Goal: Task Accomplishment & Management: Manage account settings

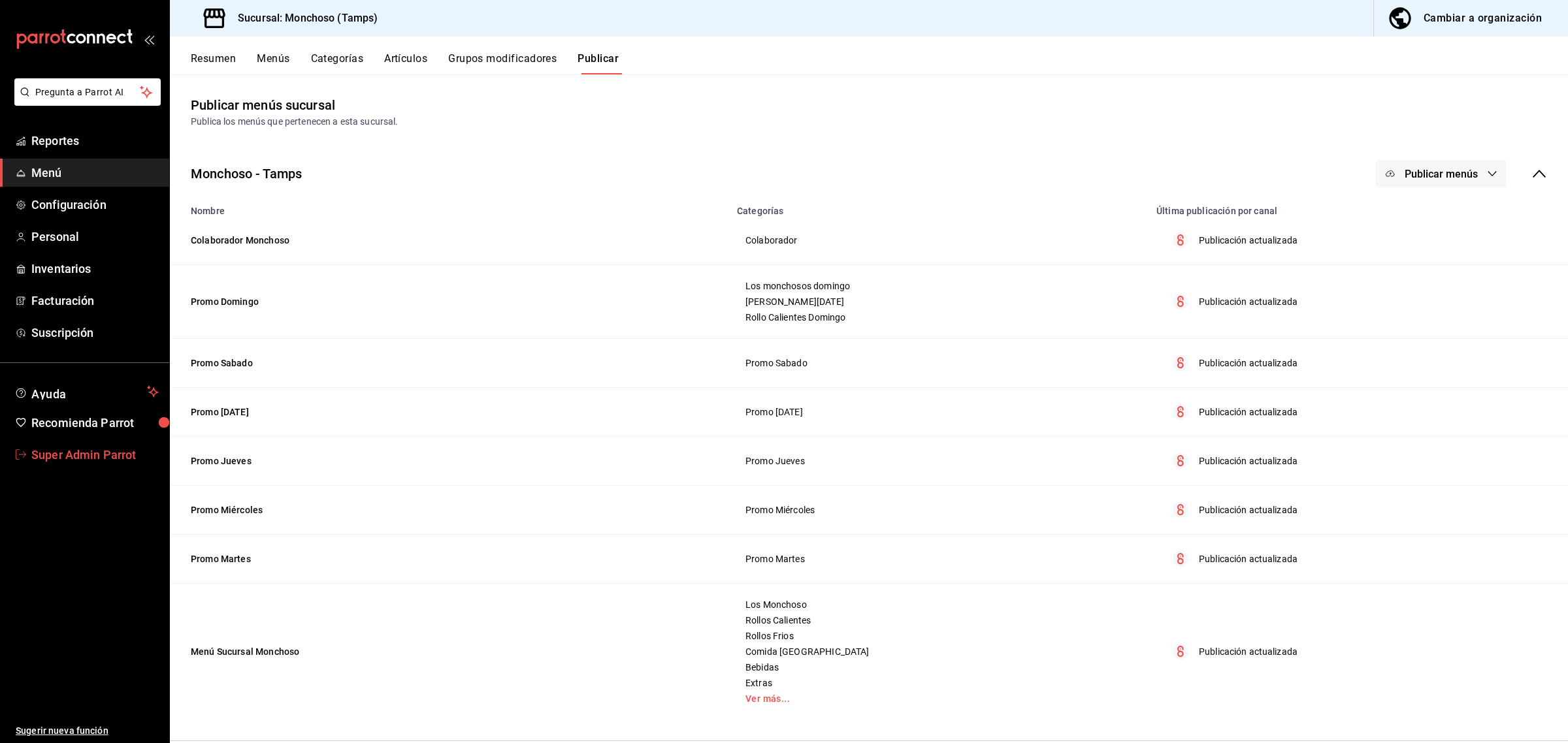
click at [70, 446] on span "Super Admin Parrot" at bounding box center [94, 455] width 127 height 18
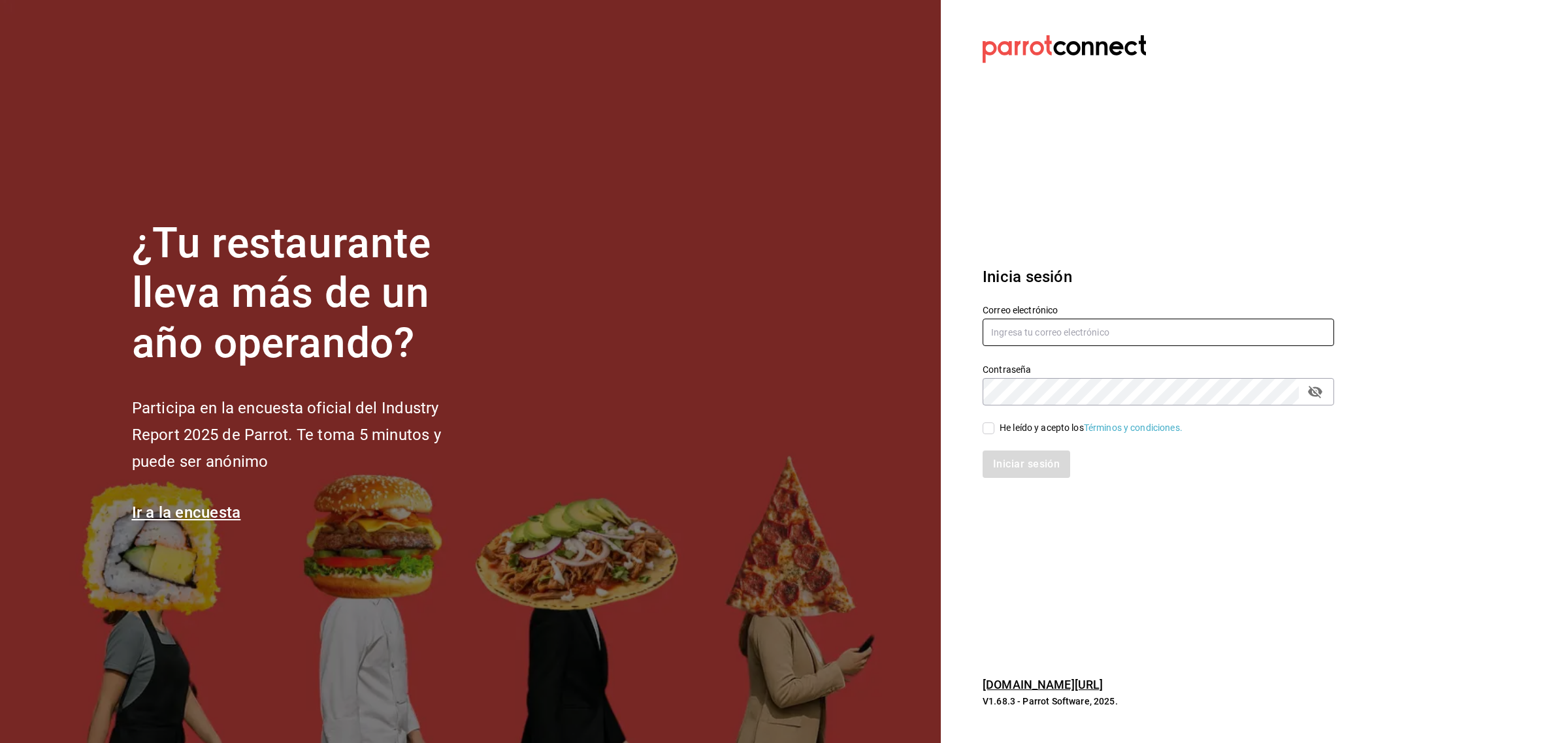
click at [1018, 333] on input "text" at bounding box center [1158, 333] width 351 height 27
paste input "[EMAIL_ADDRESS][DOMAIN_NAME]"
type input "[EMAIL_ADDRESS][DOMAIN_NAME]"
click at [990, 429] on input "He leído y acepto los Términos y condiciones." at bounding box center [988, 428] width 12 height 12
checkbox input "true"
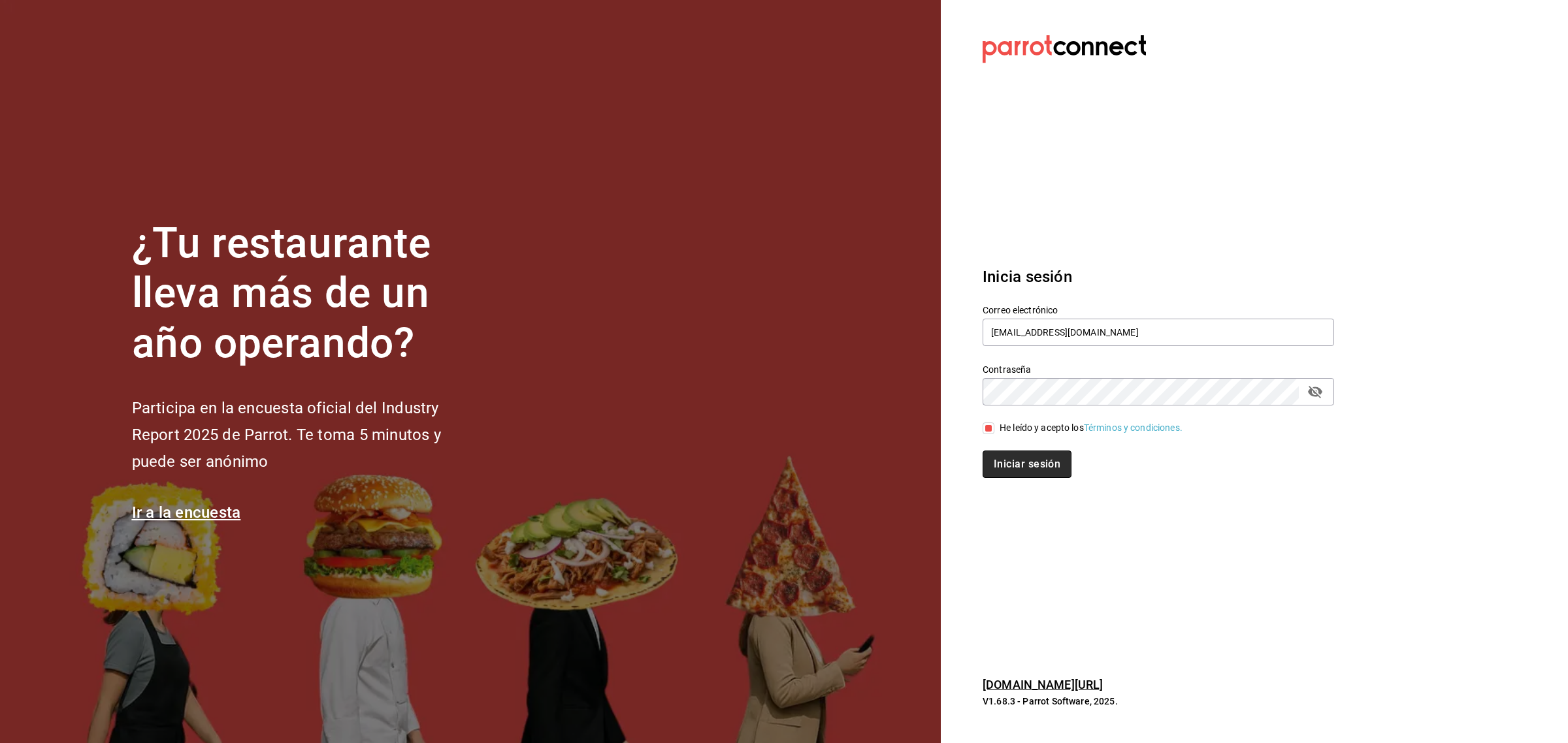
click at [1002, 461] on button "Iniciar sesión" at bounding box center [1026, 464] width 89 height 27
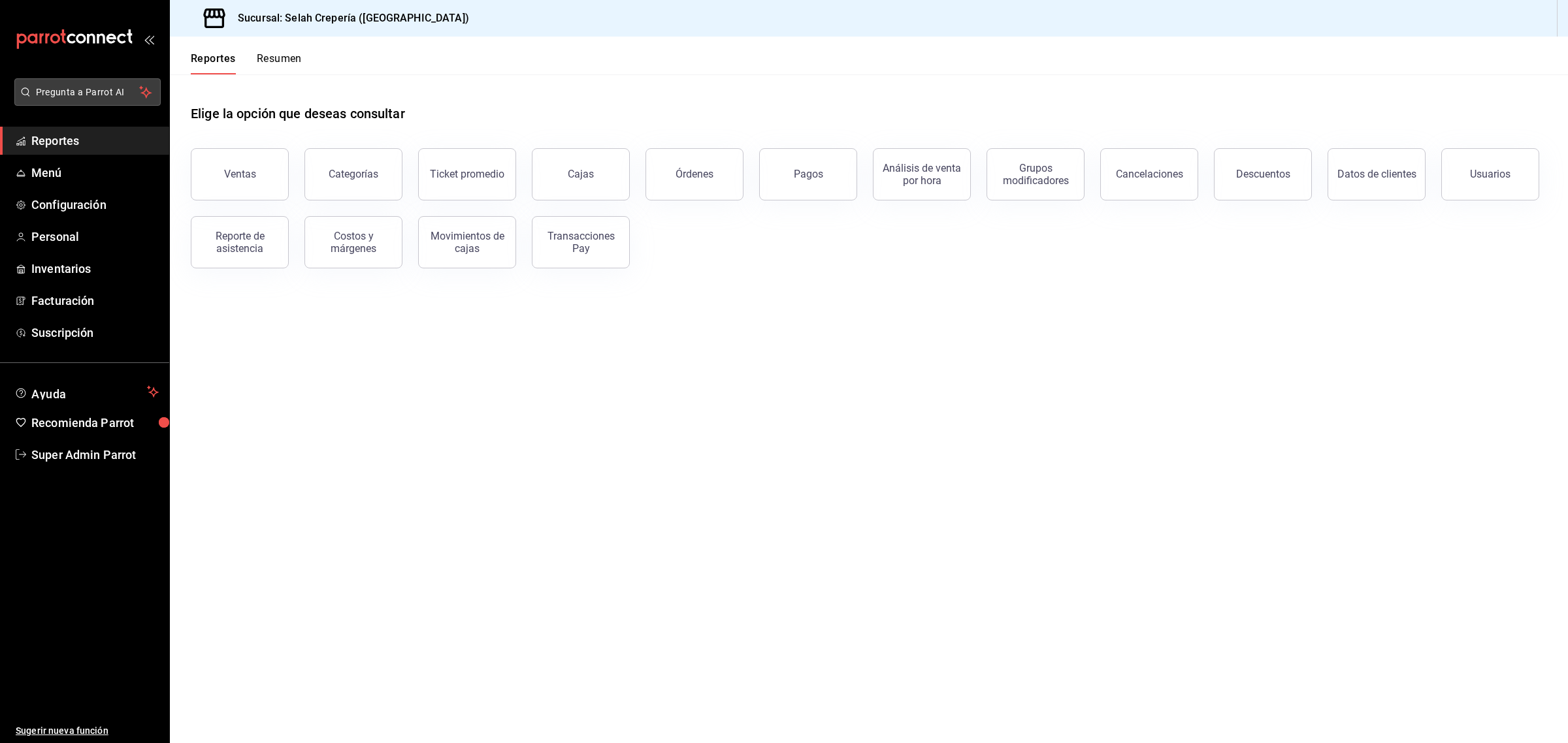
click at [111, 91] on span "Pregunta a Parrot AI" at bounding box center [88, 92] width 104 height 14
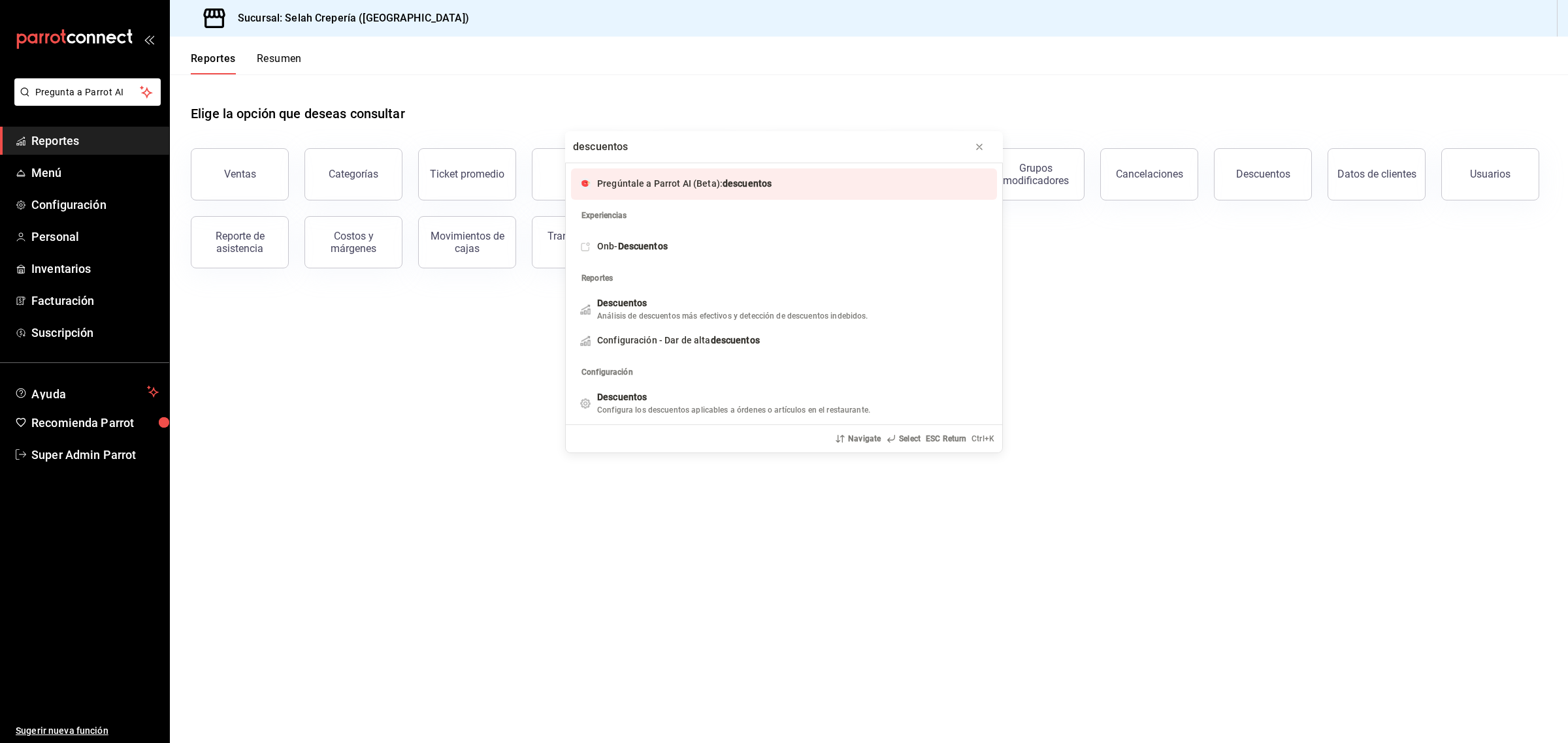
type input "descuentos"
click at [654, 183] on span "Pregúntale a Parrot AI (Beta):" at bounding box center [659, 183] width 126 height 10
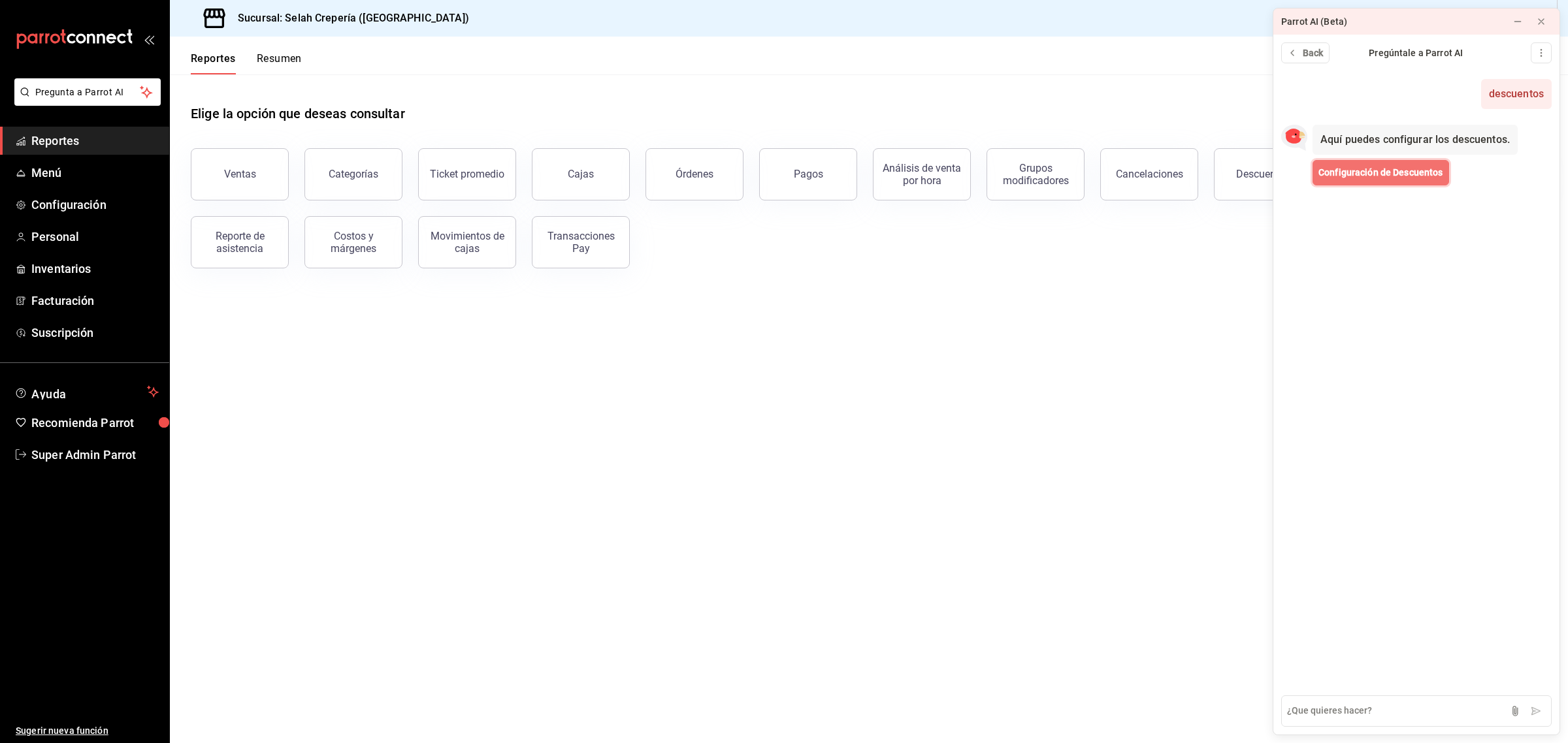
click at [1387, 175] on span "Configuración de Descuentos" at bounding box center [1381, 172] width 125 height 14
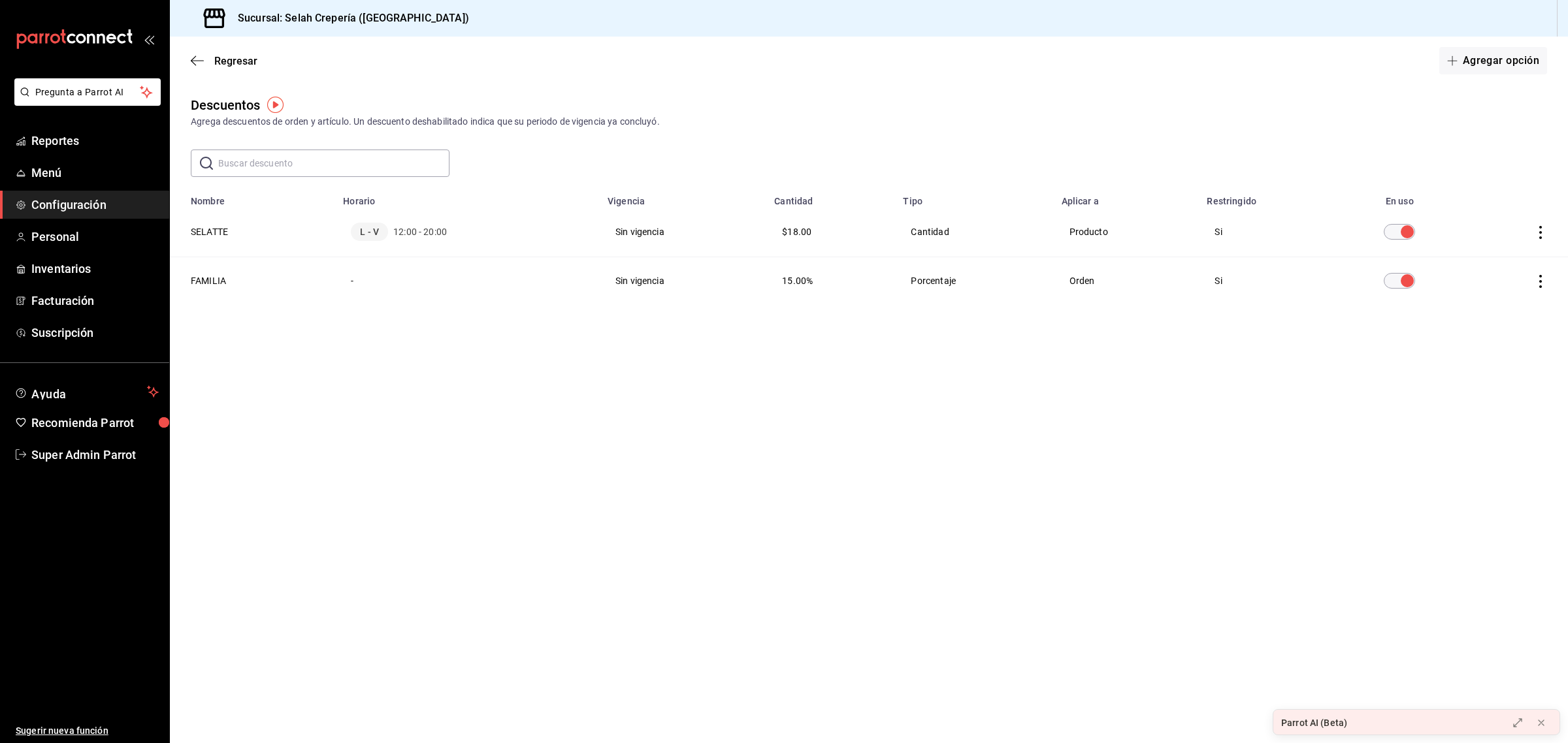
click at [274, 103] on img "button" at bounding box center [275, 105] width 16 height 16
click at [275, 157] on span "Ir a video" at bounding box center [274, 159] width 38 height 14
click at [1541, 281] on icon "actions" at bounding box center [1540, 282] width 2 height 13
click at [214, 278] on div at bounding box center [784, 371] width 1568 height 743
click at [214, 278] on body "Pregunta a Parrot AI Reportes Menú Configuración Personal Inventarios Facturaci…" at bounding box center [784, 371] width 1568 height 743
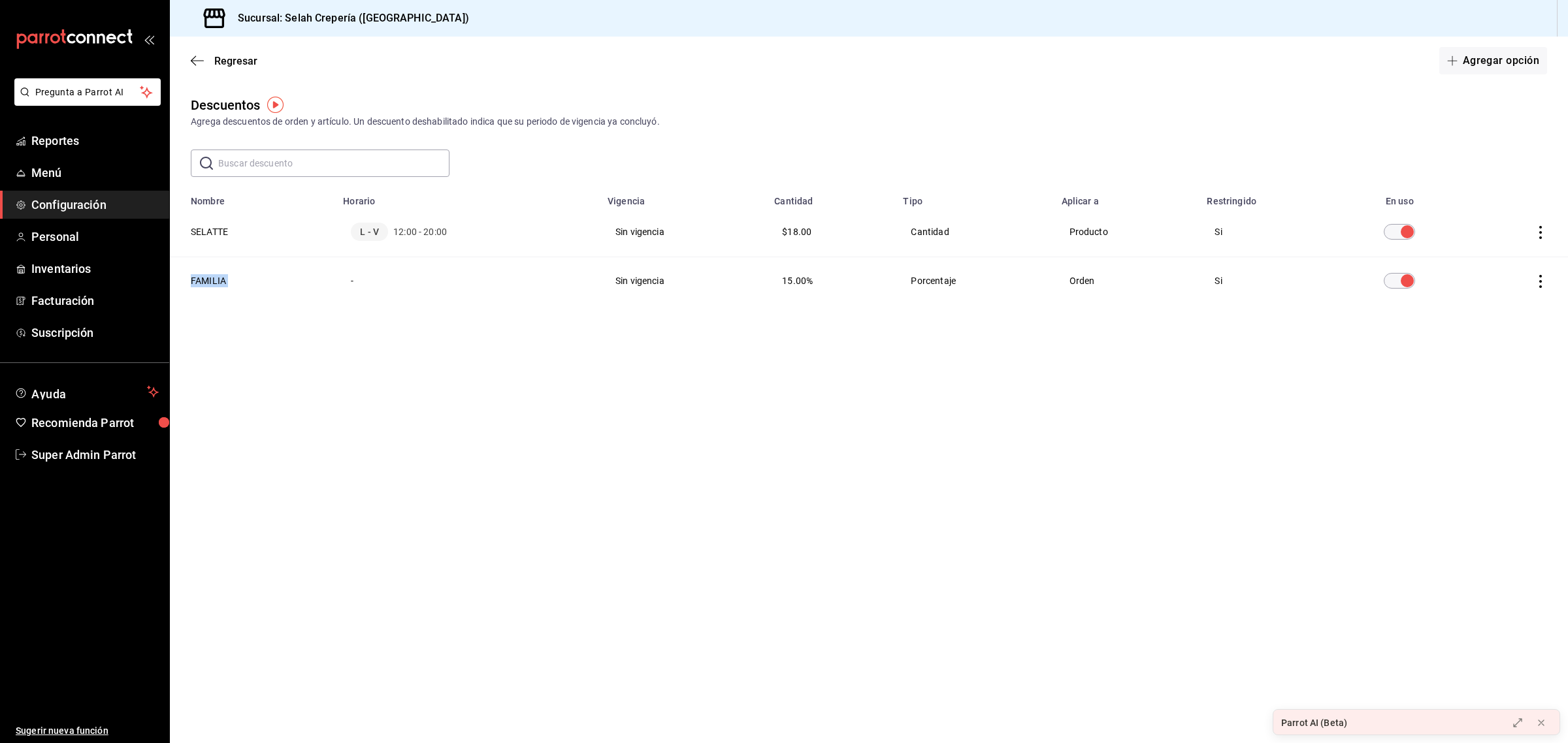
click at [214, 278] on th "FAMILIA" at bounding box center [252, 282] width 166 height 48
click at [205, 278] on th "FAMILIA" at bounding box center [252, 282] width 166 height 48
drag, startPoint x: 652, startPoint y: 283, endPoint x: 627, endPoint y: 253, distance: 39.1
click at [627, 253] on tbody "SELATTE L - V 12:00 - 20:00 Sin vigencia $18.00 Cantidad Producto Si FAMILIA - …" at bounding box center [869, 256] width 1398 height 98
click at [207, 229] on th "SELATTE" at bounding box center [252, 232] width 166 height 50
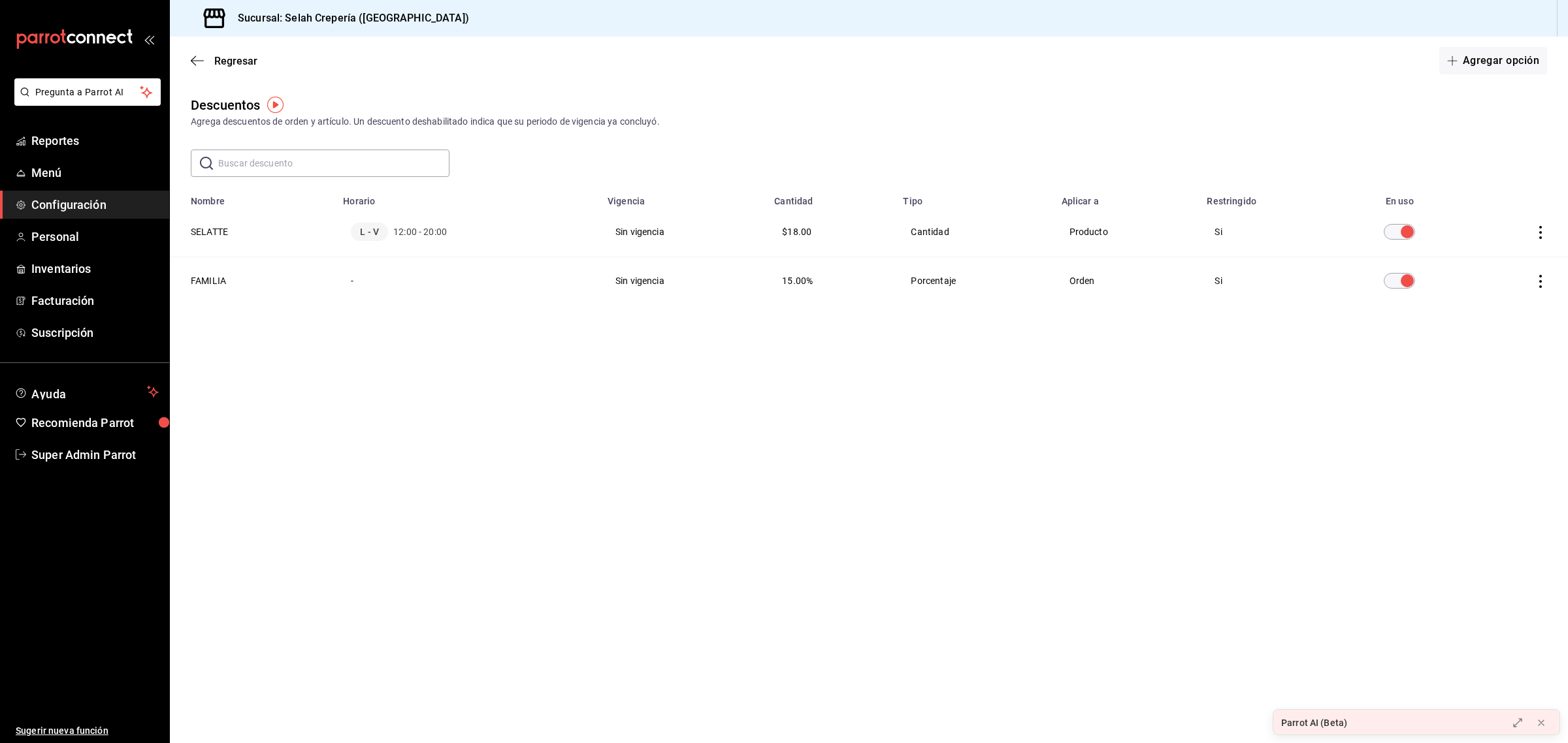
click at [1545, 282] on icon "actions" at bounding box center [1540, 282] width 13 height 13
click at [1191, 393] on div at bounding box center [784, 371] width 1568 height 743
click at [1402, 232] on input "discountsTable" at bounding box center [1407, 232] width 47 height 16
click at [1402, 232] on input "discountsTable" at bounding box center [1391, 232] width 47 height 16
click at [1536, 229] on icon "actions" at bounding box center [1540, 233] width 13 height 13
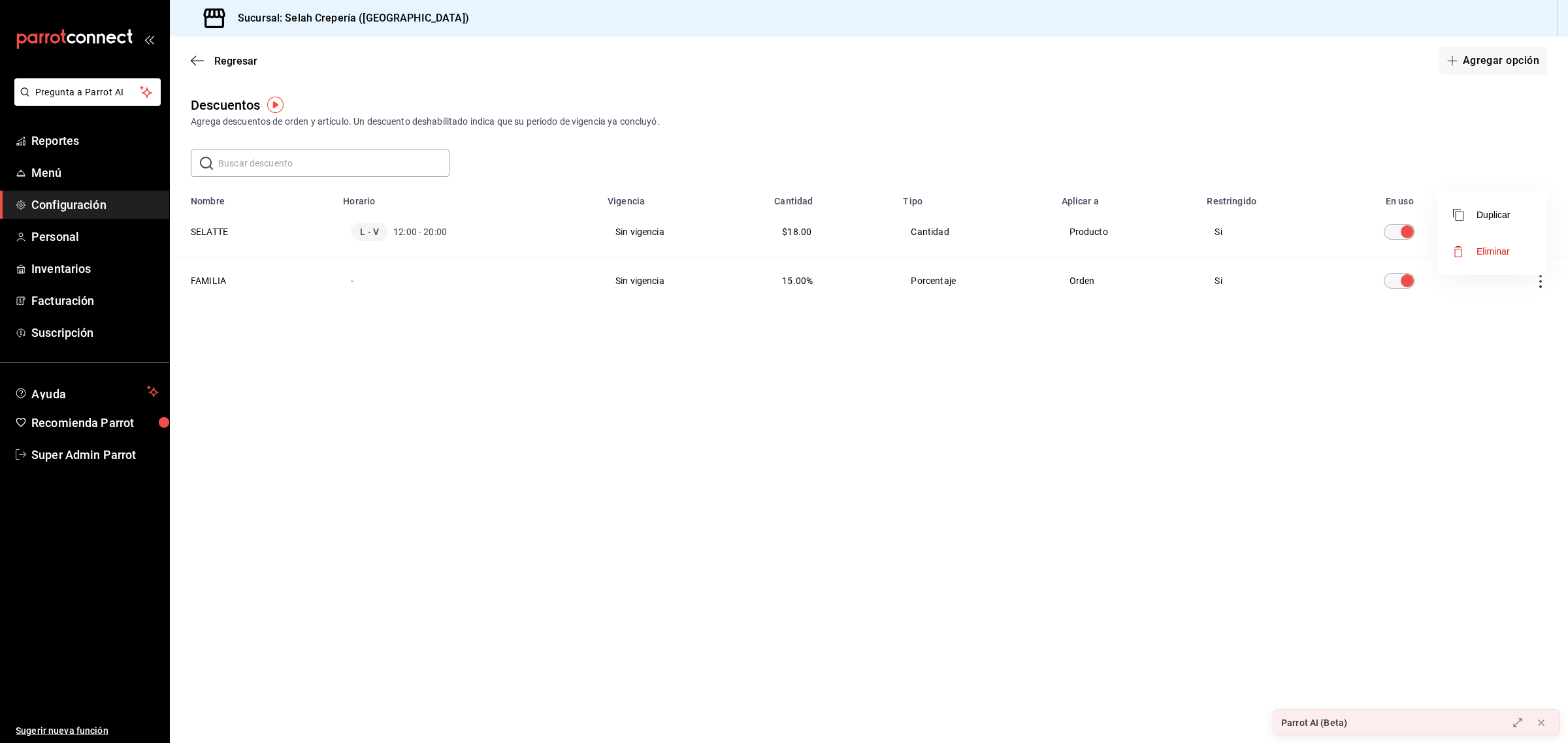
click at [1501, 249] on span "Eliminar" at bounding box center [1494, 251] width 34 height 10
click at [1478, 279] on button "Eliminar" at bounding box center [1482, 275] width 87 height 27
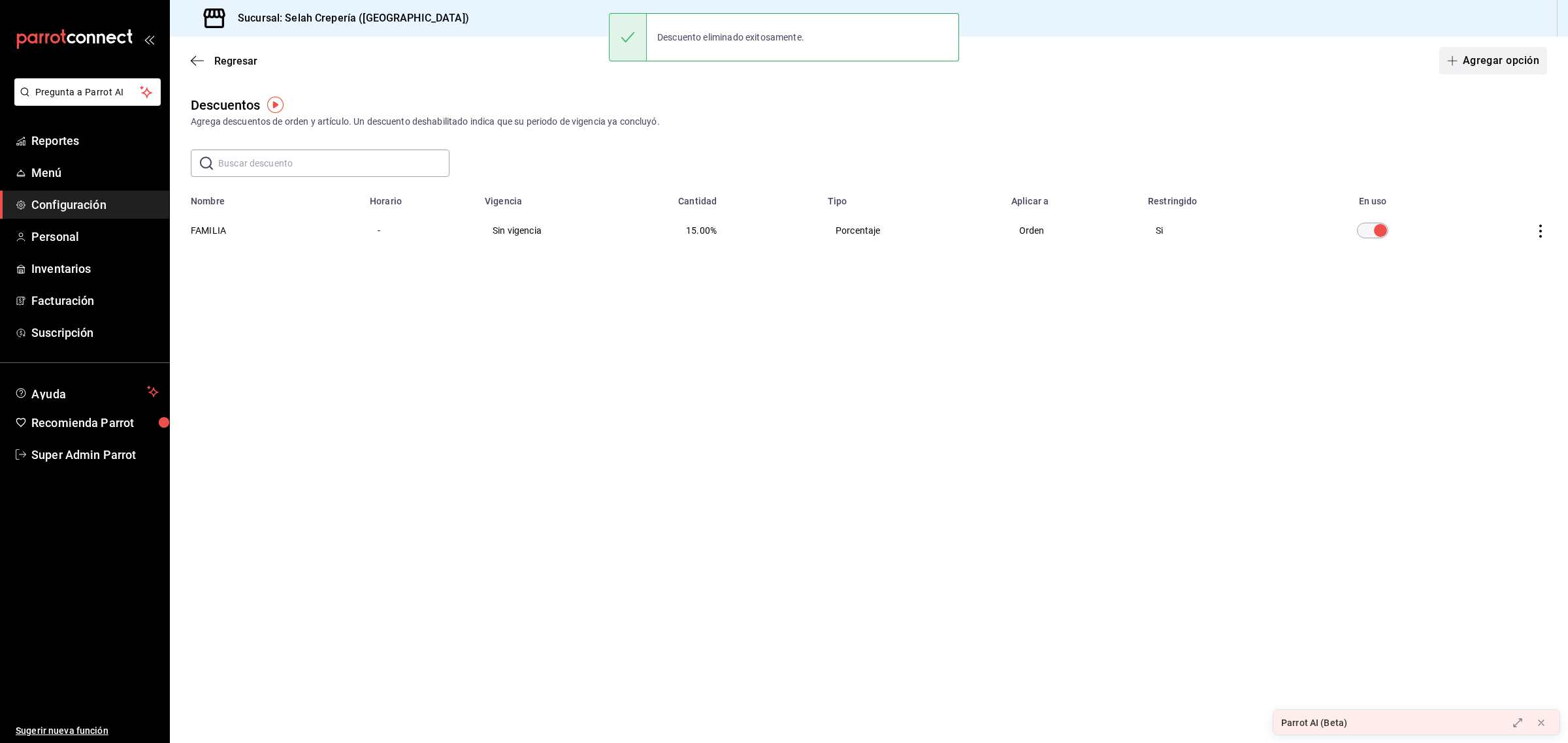
click at [1490, 55] on button "Agregar opción" at bounding box center [1493, 61] width 108 height 27
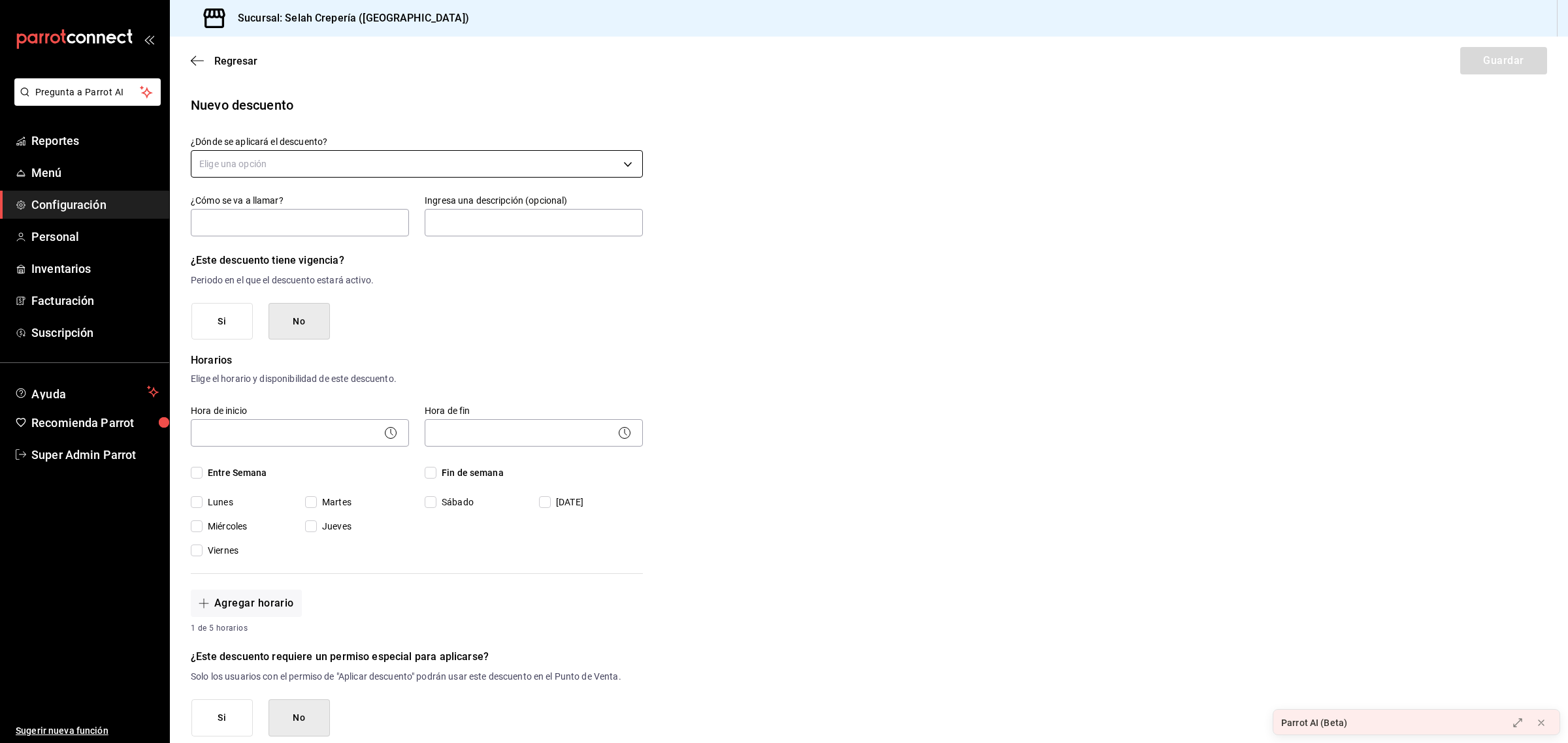
click at [354, 173] on body "Pregunta a Parrot AI Reportes Menú Configuración Personal Inventarios Facturaci…" at bounding box center [784, 371] width 1568 height 743
click at [272, 248] on li "Artículo en orden" at bounding box center [414, 247] width 447 height 22
type input "ORDER_ITEM"
click at [280, 224] on input "text" at bounding box center [299, 222] width 218 height 27
type input "SELATTE"
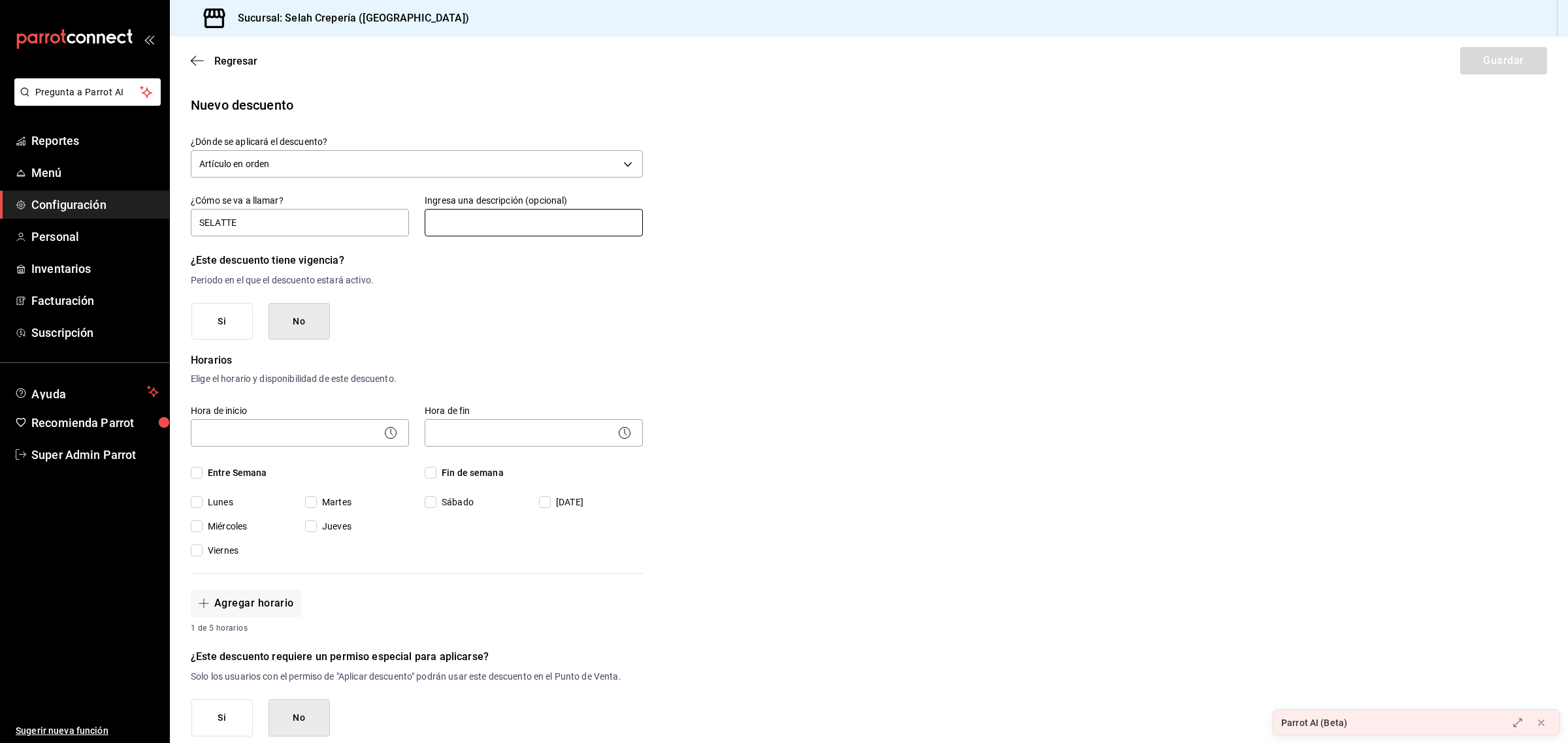
click at [451, 226] on input "text" at bounding box center [534, 222] width 218 height 27
type input "Caffe Latte 500ml"
click at [219, 322] on button "Si" at bounding box center [222, 322] width 62 height 38
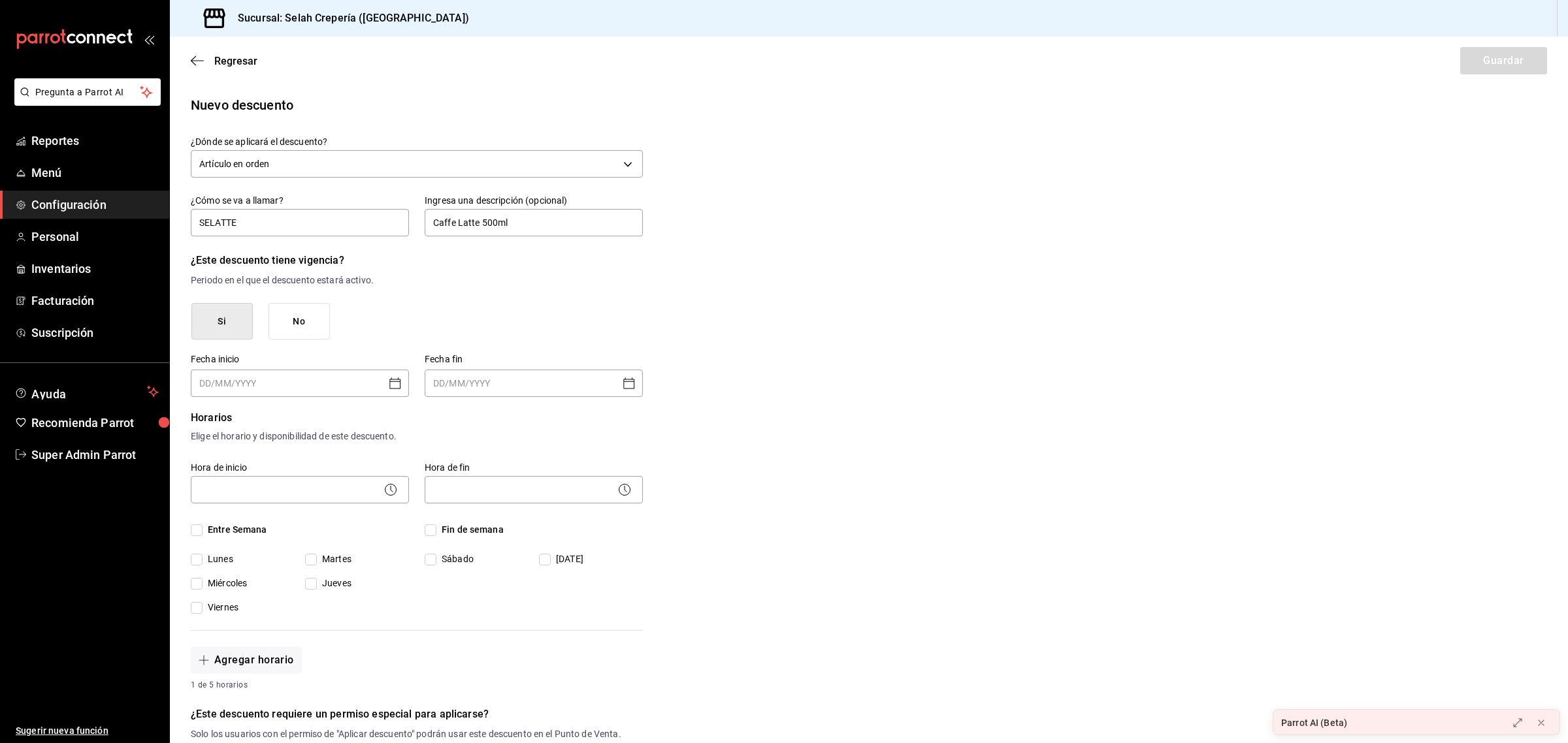
click at [393, 381] on icon "Open calendar" at bounding box center [395, 384] width 16 height 16
click at [374, 334] on div "Si No" at bounding box center [417, 322] width 451 height 38
click at [310, 326] on button "No" at bounding box center [299, 322] width 62 height 38
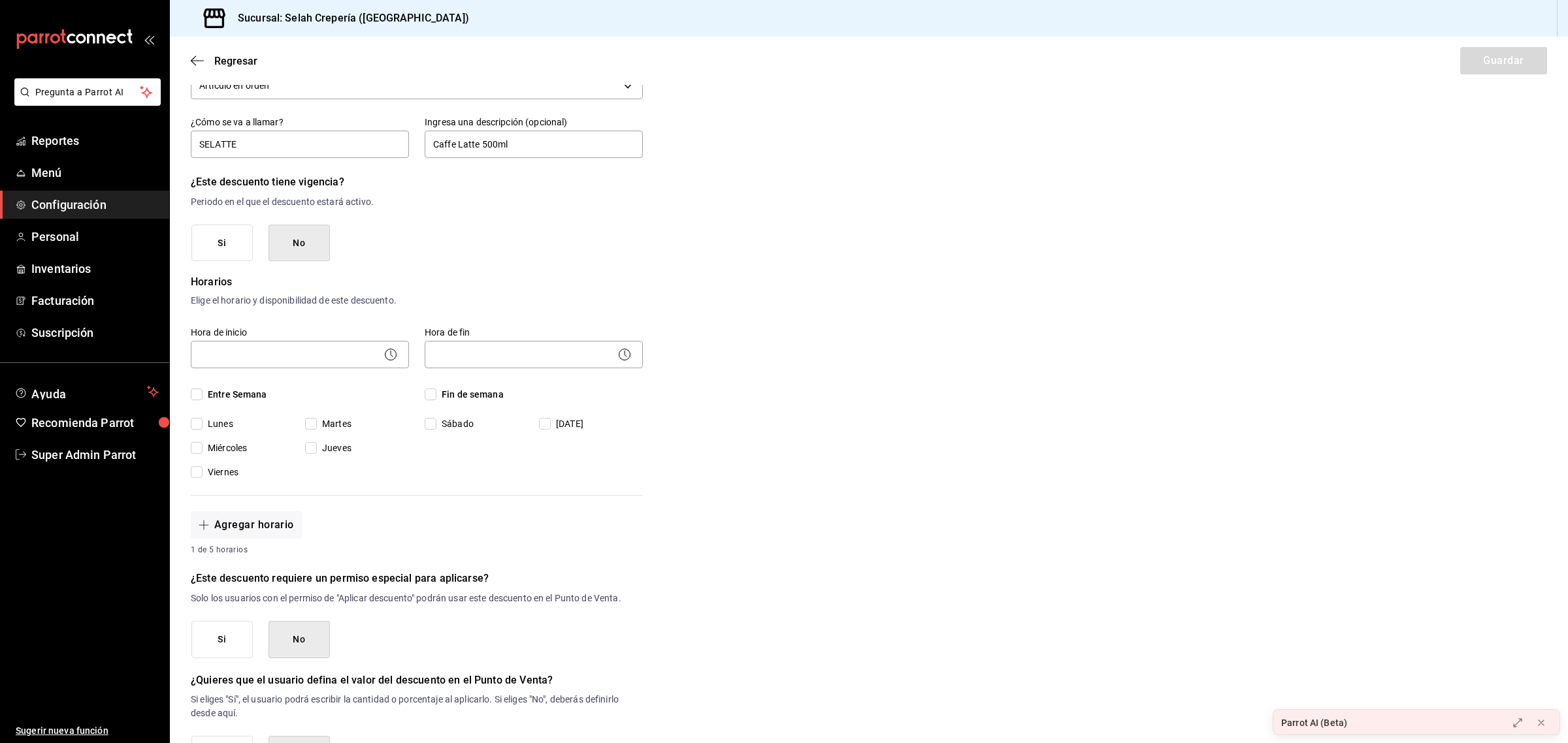
scroll to position [79, 0]
click at [337, 350] on body "Pregunta a Parrot AI Reportes Menú Configuración Personal Inventarios Facturaci…" at bounding box center [784, 371] width 1568 height 743
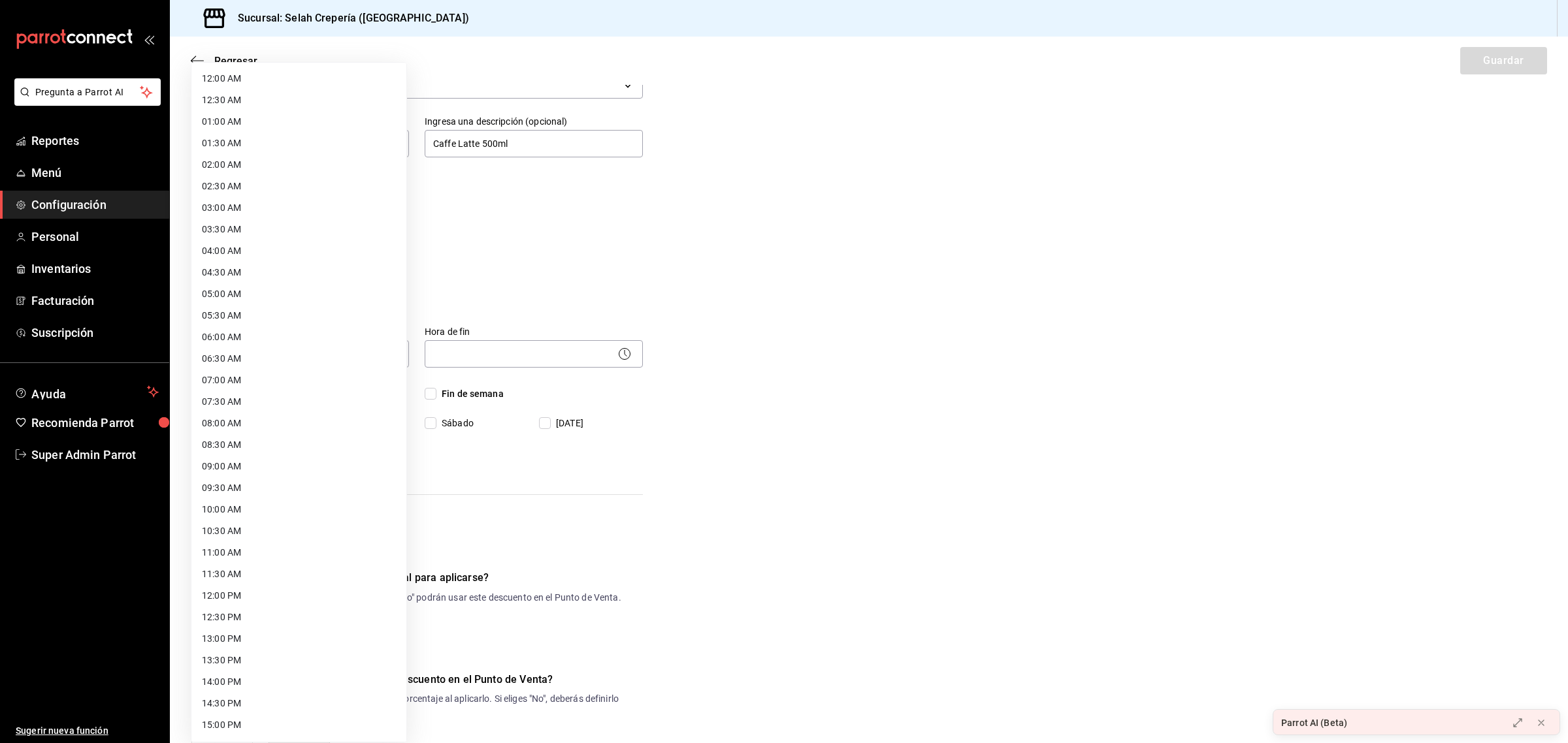
click at [498, 232] on div at bounding box center [784, 371] width 1568 height 743
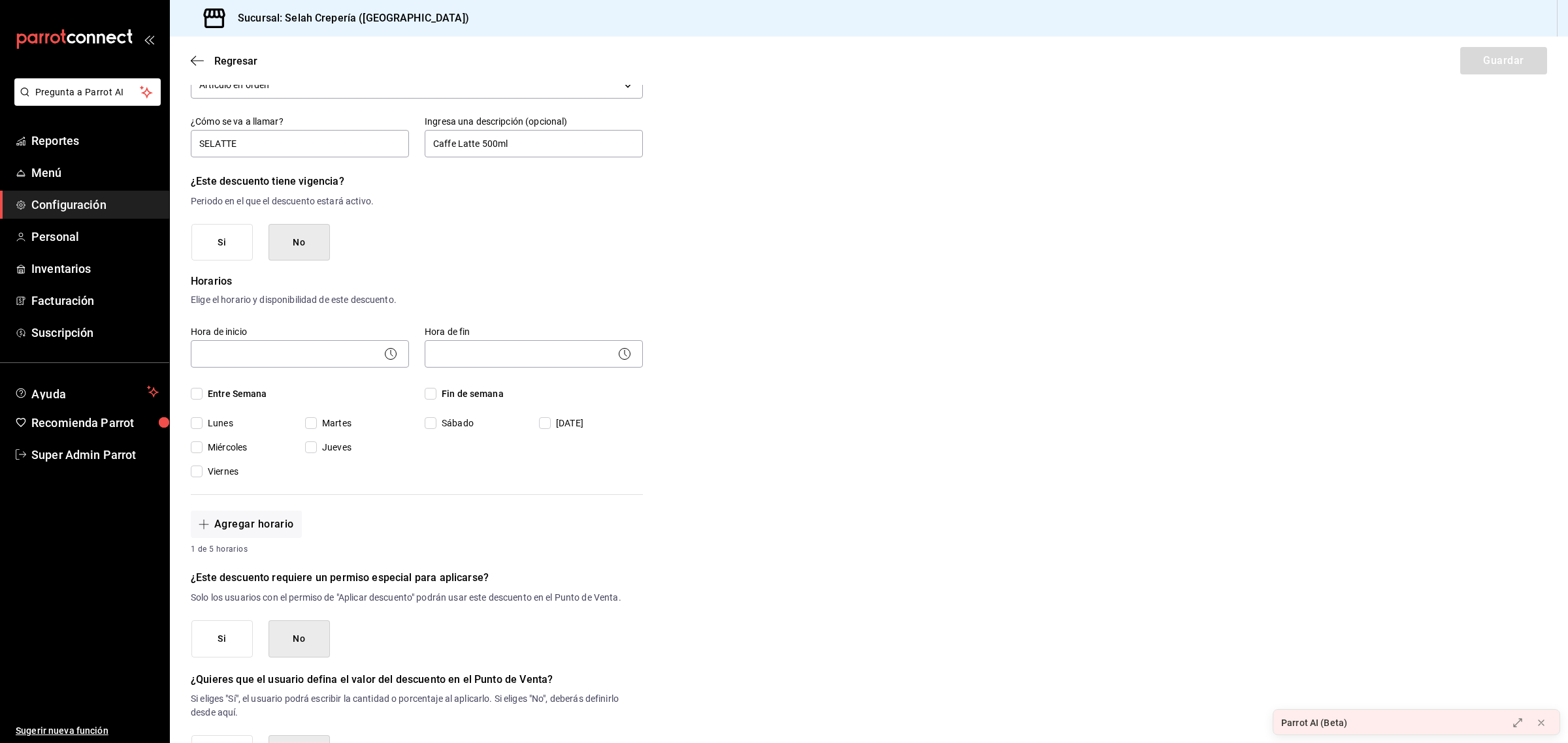
click at [197, 421] on input "Lunes" at bounding box center [196, 423] width 12 height 12
checkbox input "true"
click at [205, 449] on span "Miércoles" at bounding box center [225, 447] width 45 height 14
click at [202, 449] on input "Miércoles" at bounding box center [196, 447] width 12 height 12
checkbox input "true"
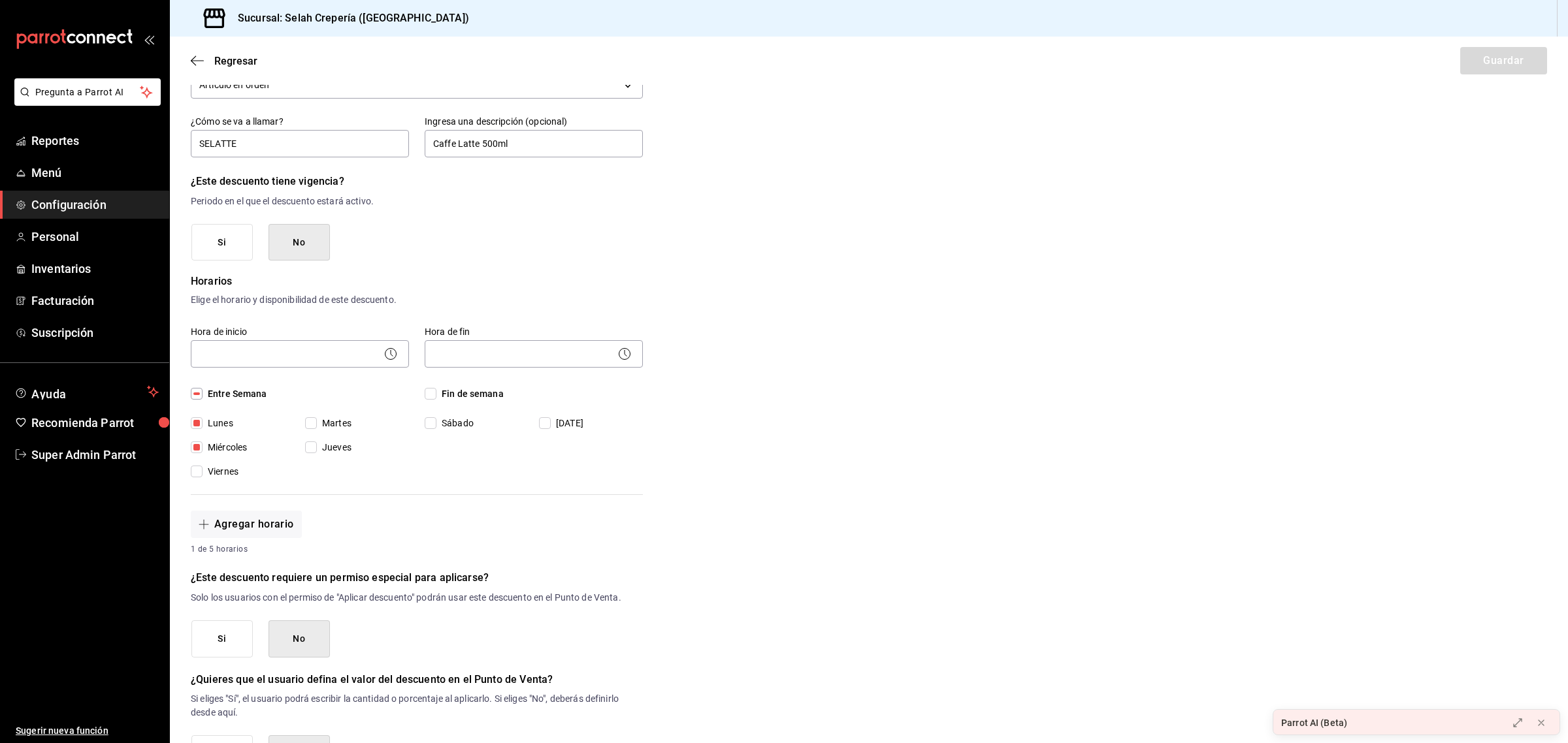
click at [206, 469] on span "Viernes" at bounding box center [220, 471] width 36 height 14
click at [202, 469] on input "Viernes" at bounding box center [196, 471] width 12 height 12
checkbox input "true"
click at [307, 421] on input "Martes" at bounding box center [310, 423] width 12 height 12
checkbox input "true"
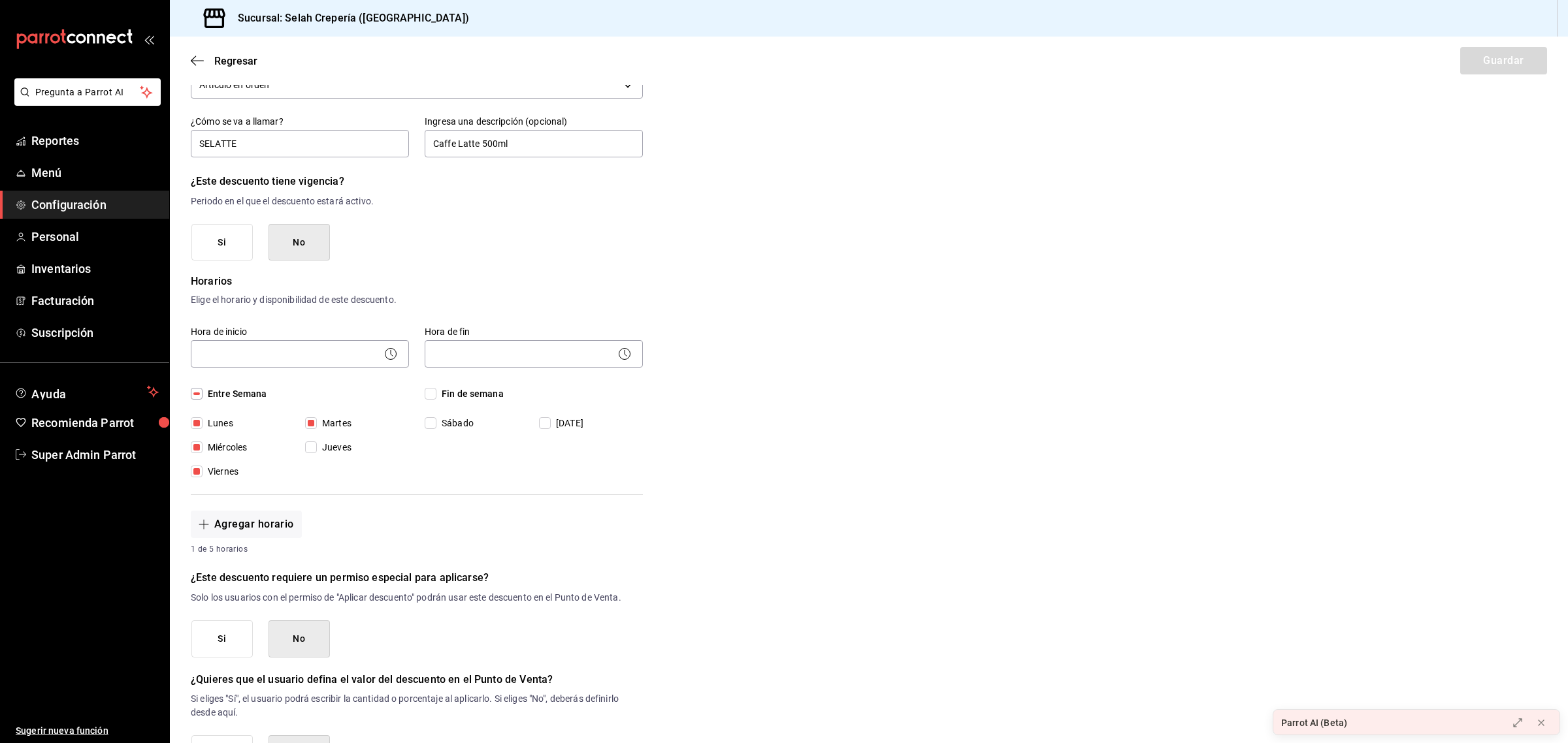
click at [309, 443] on input "Jueves" at bounding box center [310, 447] width 12 height 12
checkbox input "true"
click at [234, 397] on span "Entre Semana" at bounding box center [234, 393] width 65 height 14
click at [202, 397] on input "Entre Semana" at bounding box center [196, 393] width 12 height 12
checkbox input "false"
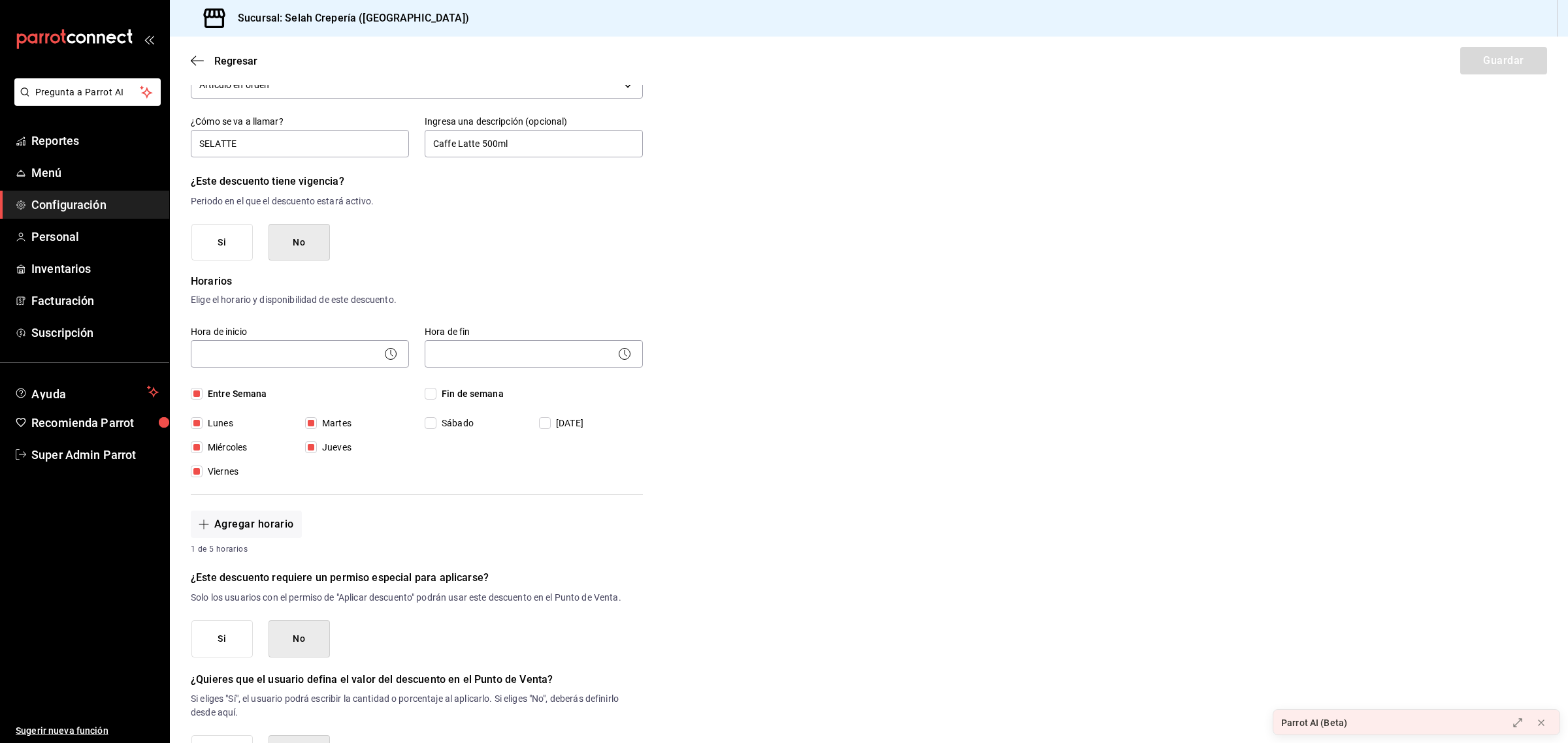
checkbox input "false"
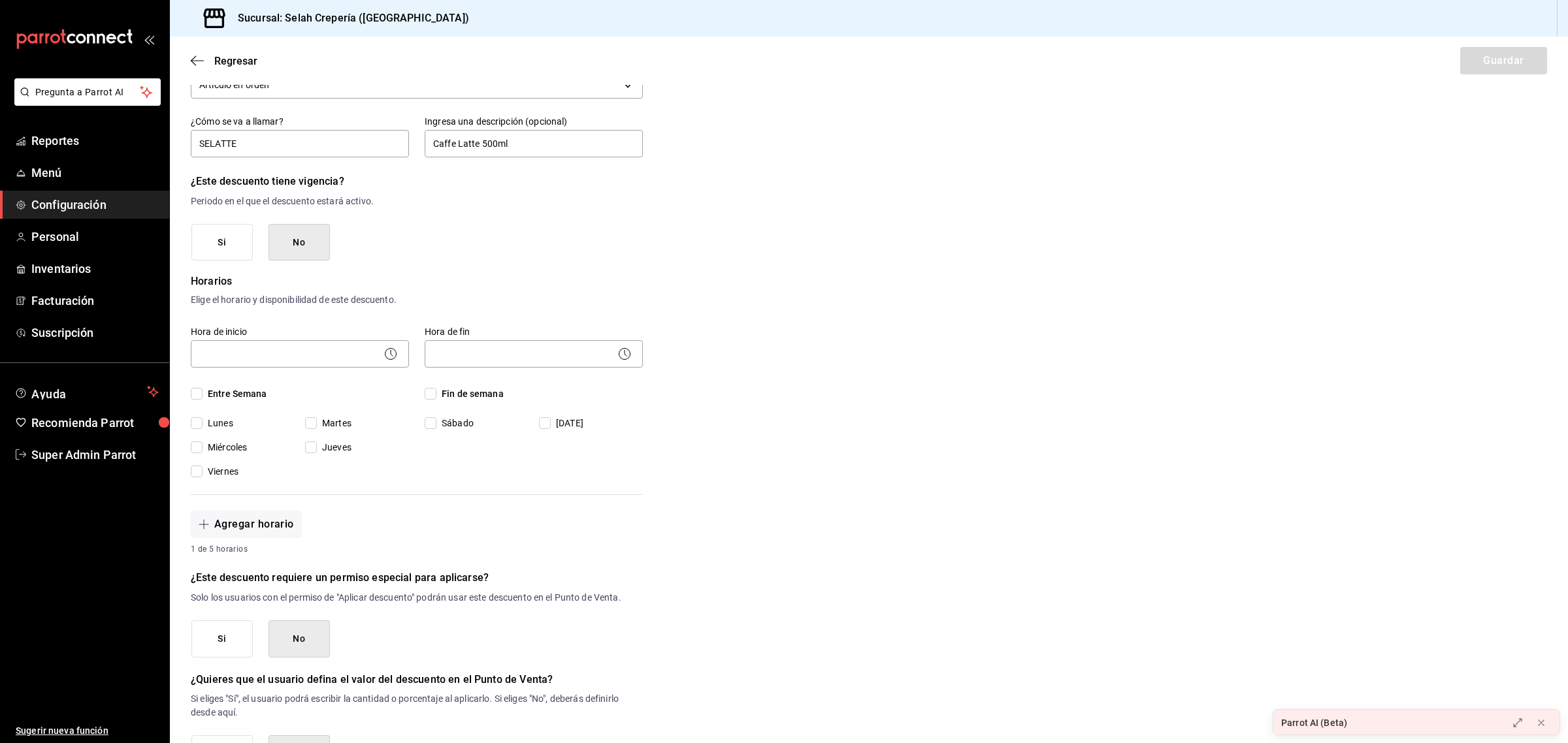
click at [317, 425] on span "Martes" at bounding box center [334, 423] width 34 height 14
click at [317, 425] on input "Martes" at bounding box center [310, 423] width 12 height 12
checkbox input "true"
click at [311, 445] on input "Jueves" at bounding box center [310, 447] width 12 height 12
checkbox input "true"
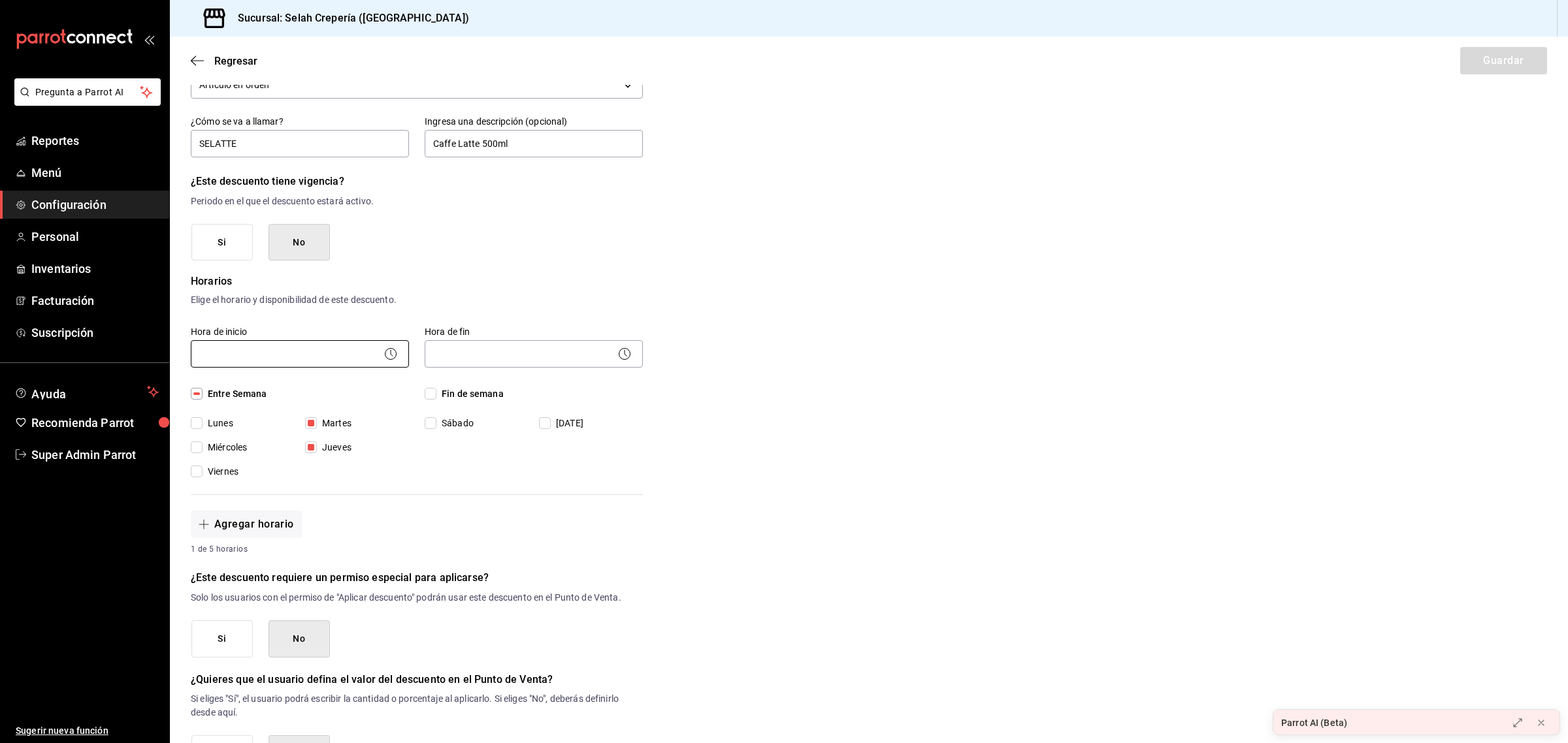
click at [340, 354] on body "Pregunta a Parrot AI Reportes Menú Configuración Personal Inventarios Facturaci…" at bounding box center [784, 371] width 1568 height 743
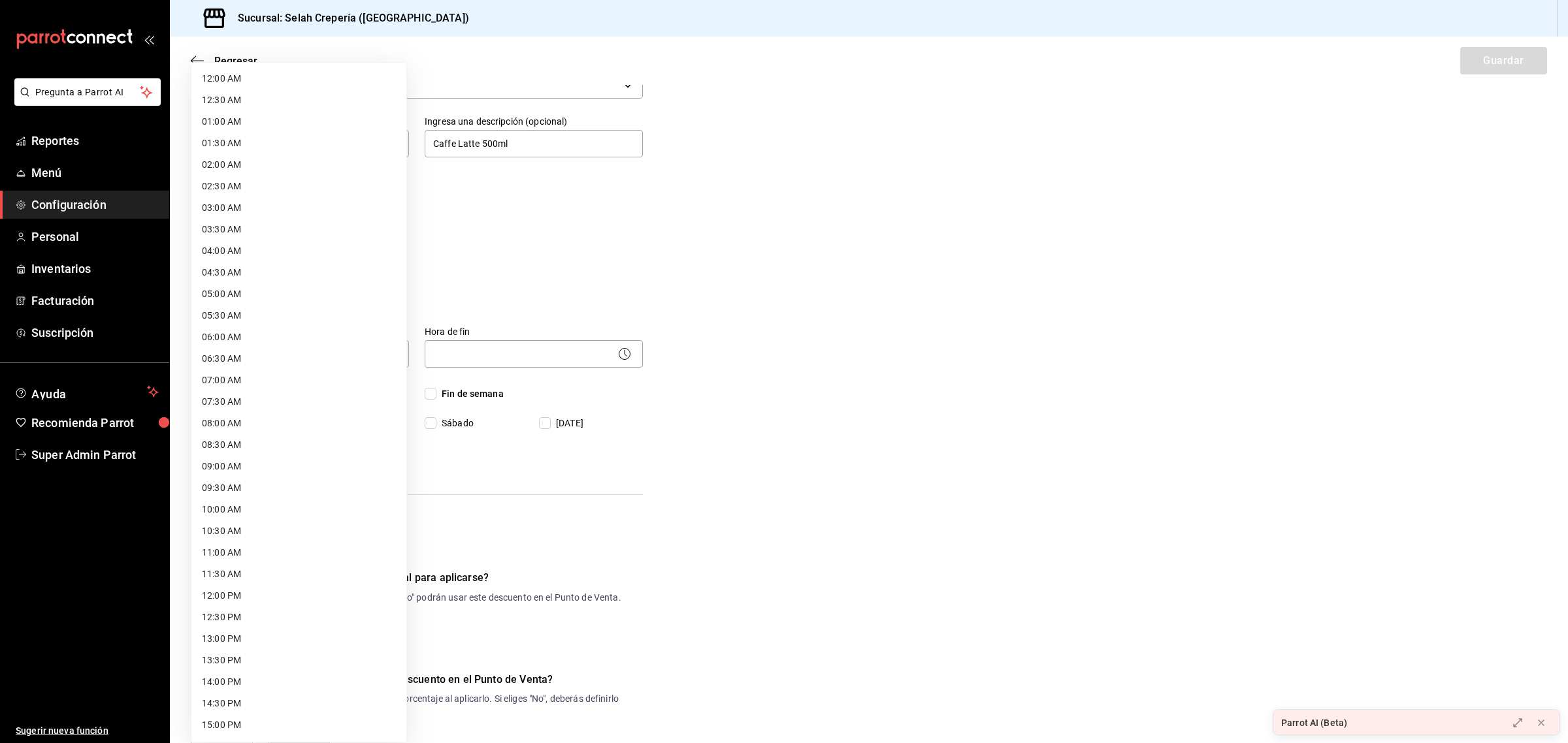
click at [233, 604] on li "12:00 PM" at bounding box center [298, 596] width 215 height 22
type input "12:00"
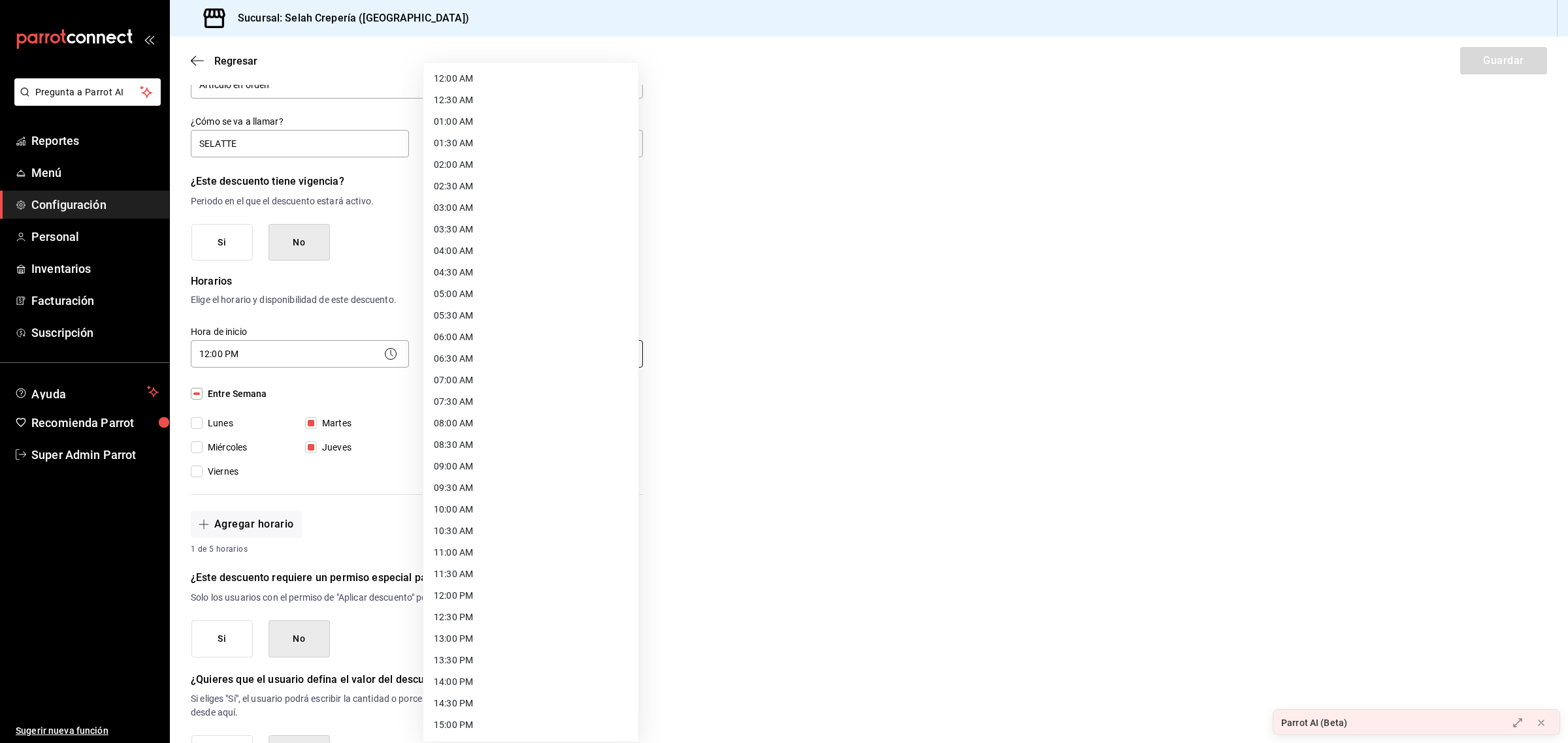
click at [514, 354] on body "Pregunta a Parrot AI Reportes Menú Configuración Personal Inventarios Facturaci…" at bounding box center [784, 371] width 1568 height 743
click at [482, 553] on li "20:00 PM" at bounding box center [530, 553] width 215 height 22
type input "20:00"
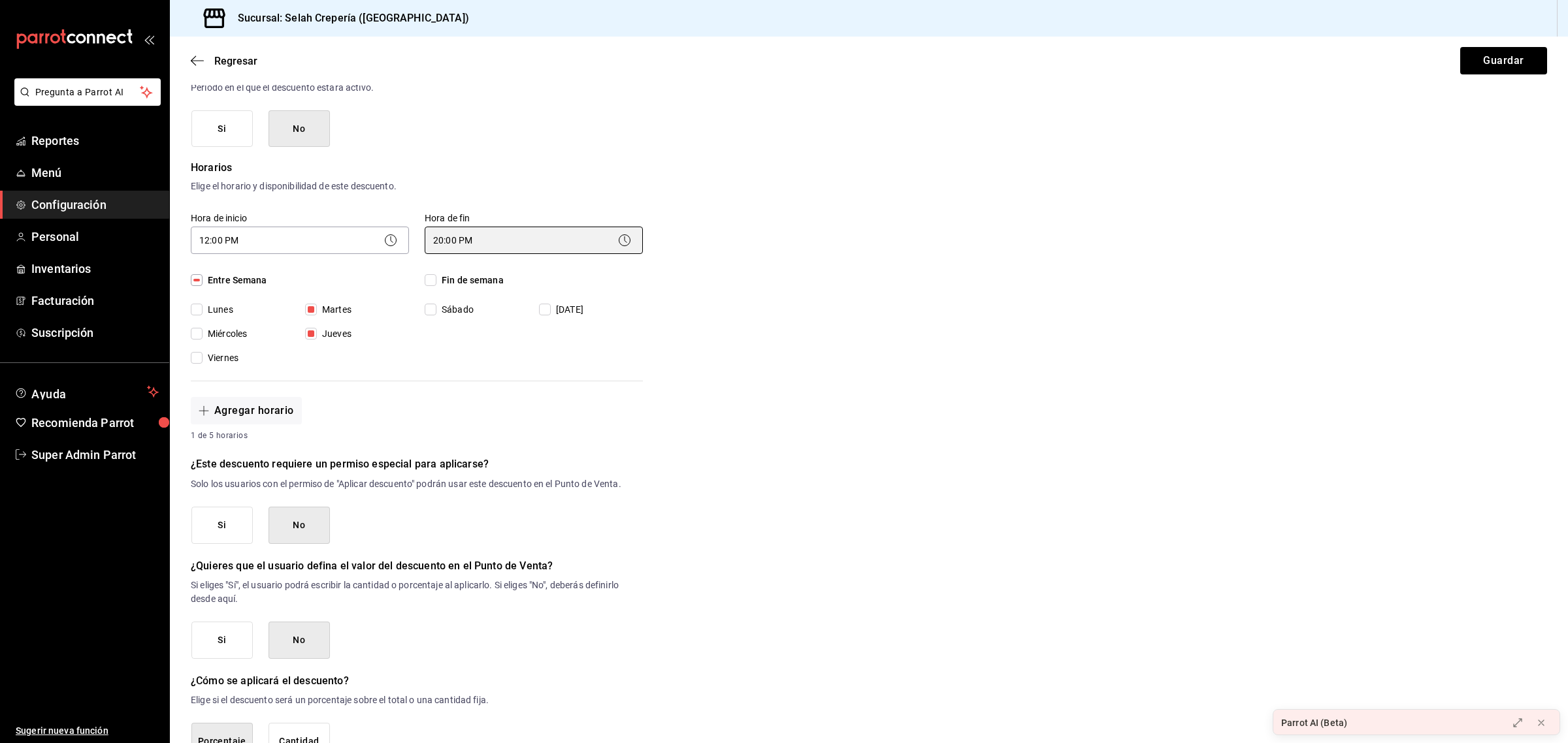
scroll to position [194, 0]
click at [302, 525] on button "No" at bounding box center [299, 524] width 62 height 38
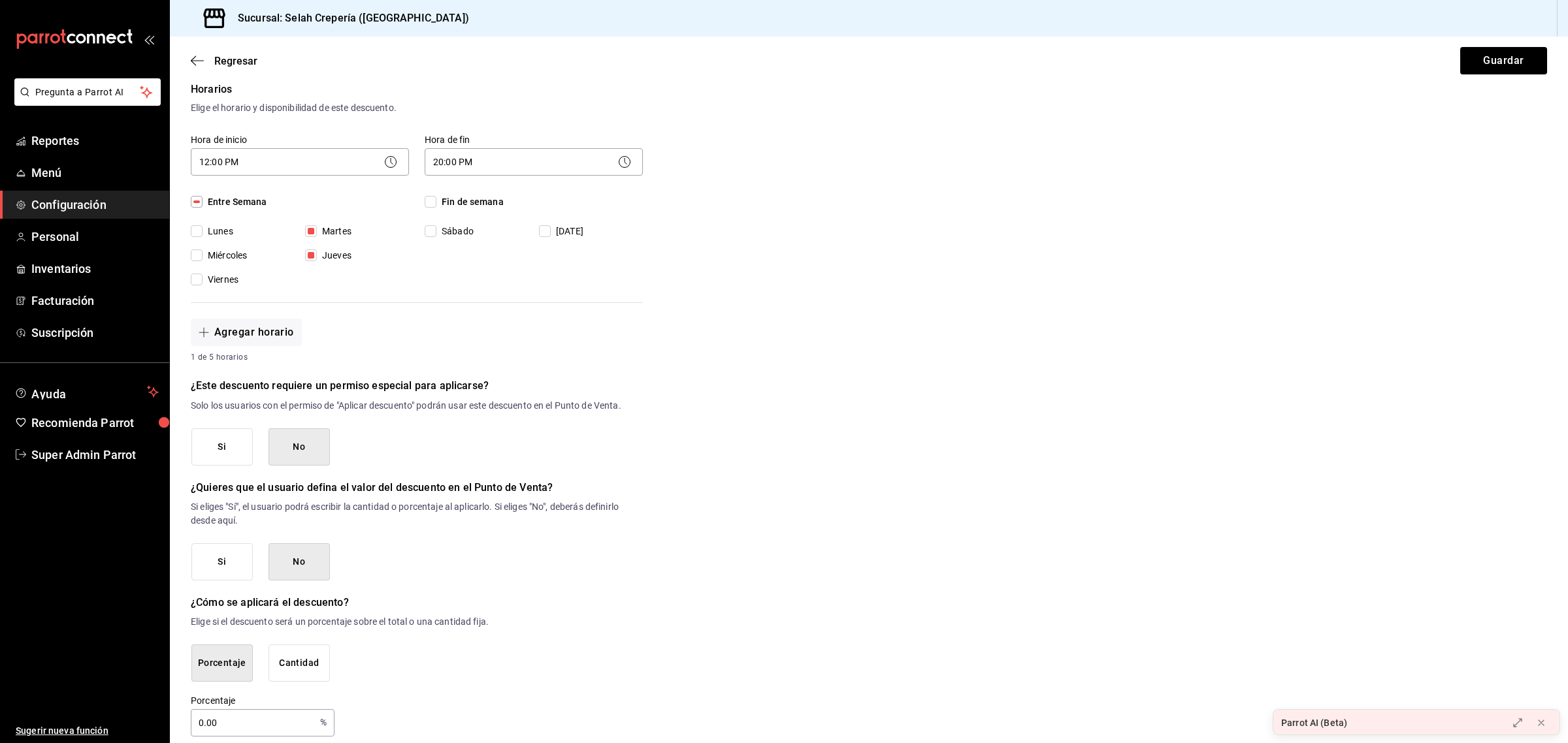
scroll to position [286, 0]
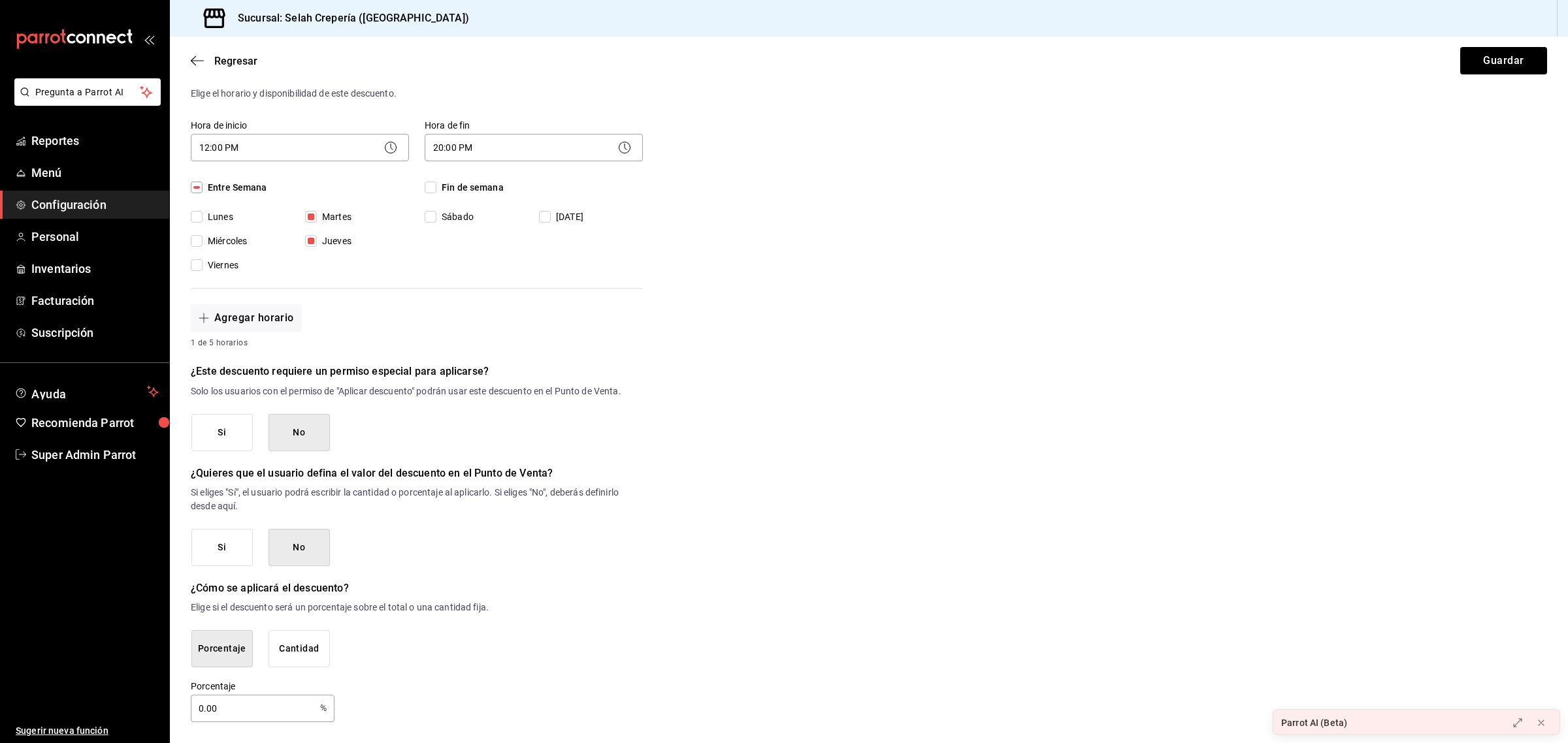
click at [320, 552] on button "No" at bounding box center [299, 547] width 62 height 38
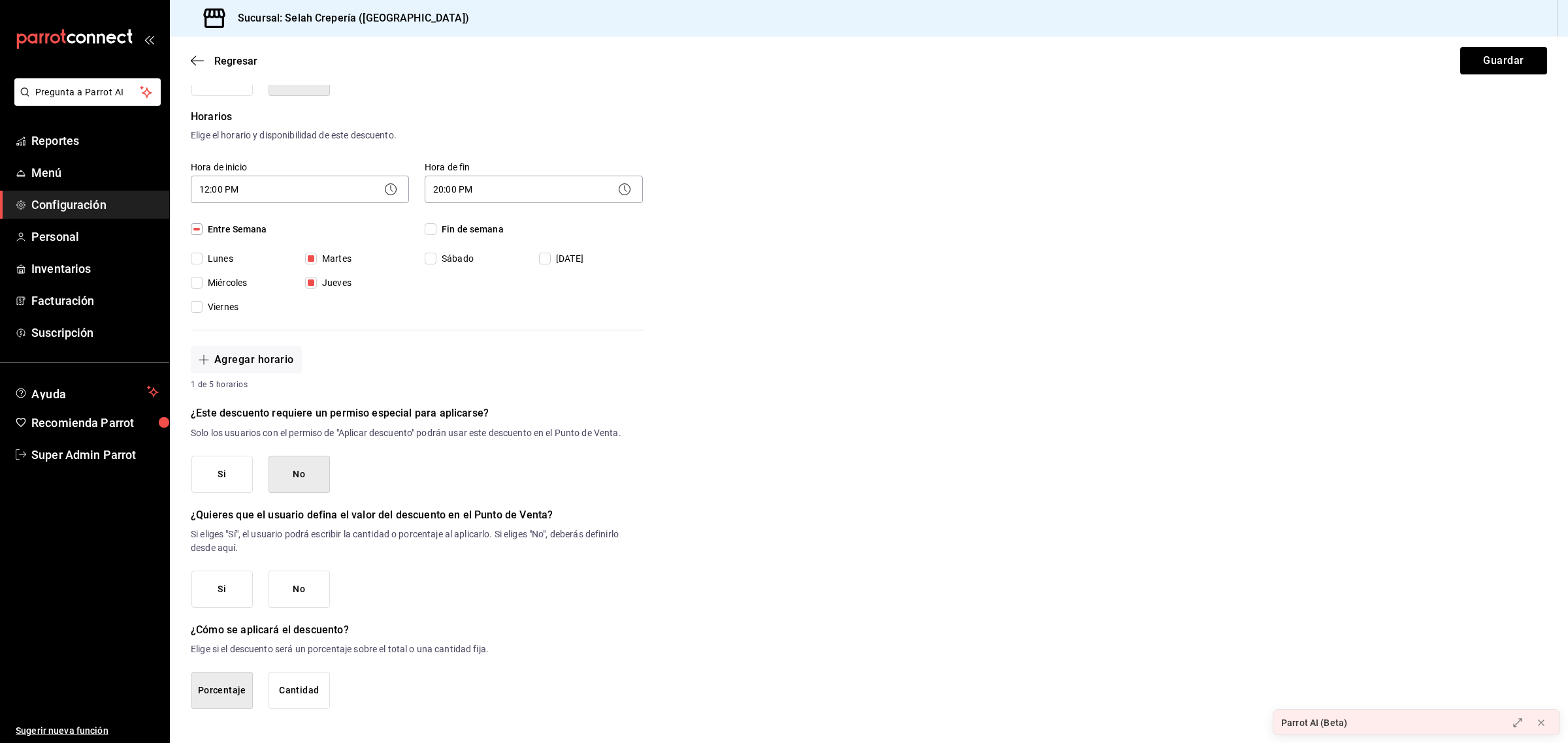
click at [304, 599] on button "No" at bounding box center [299, 589] width 62 height 38
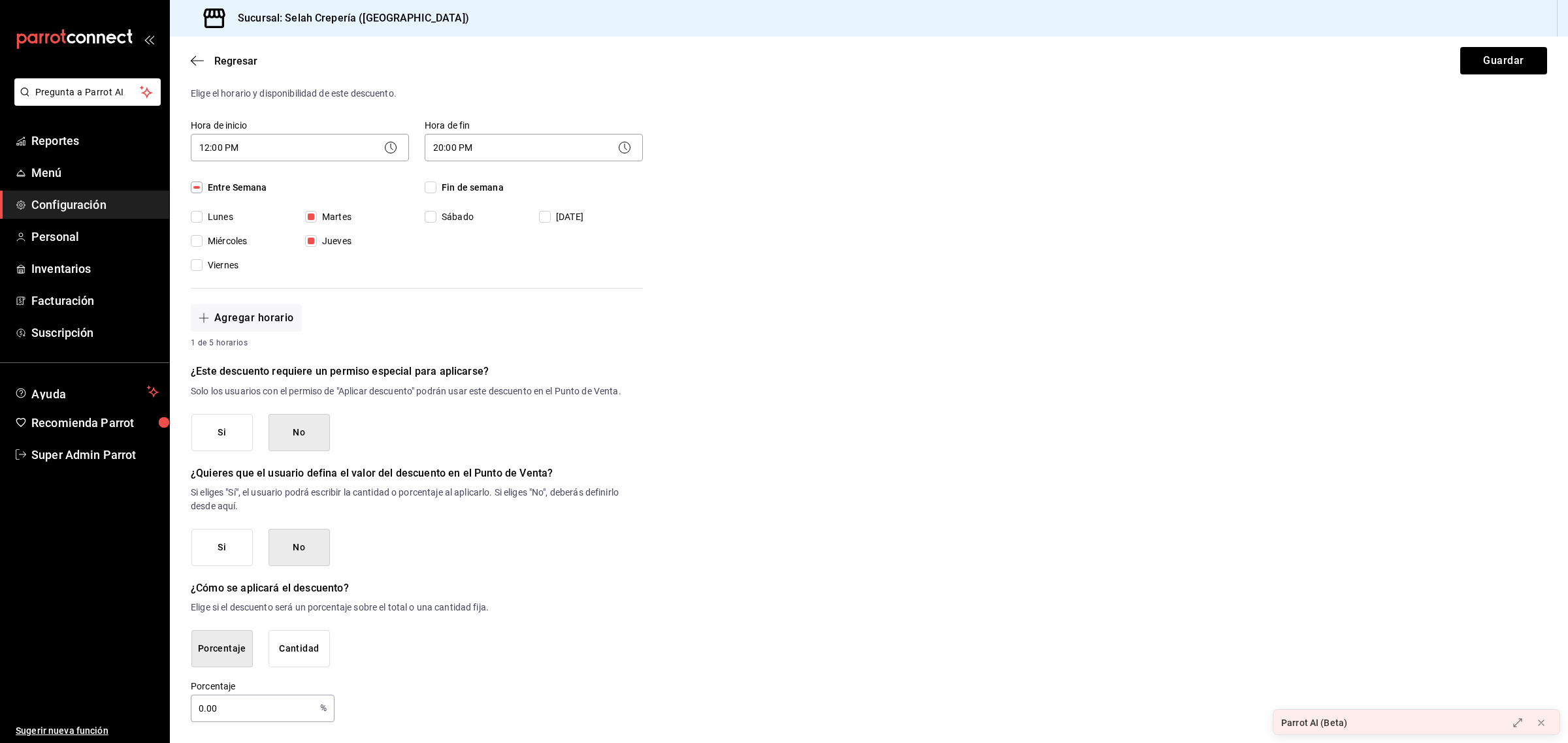
click at [292, 657] on button "Cantidad" at bounding box center [299, 649] width 62 height 38
click at [235, 637] on button "Porcentaje" at bounding box center [222, 647] width 62 height 38
click at [283, 653] on button "Cantidad" at bounding box center [299, 649] width 62 height 38
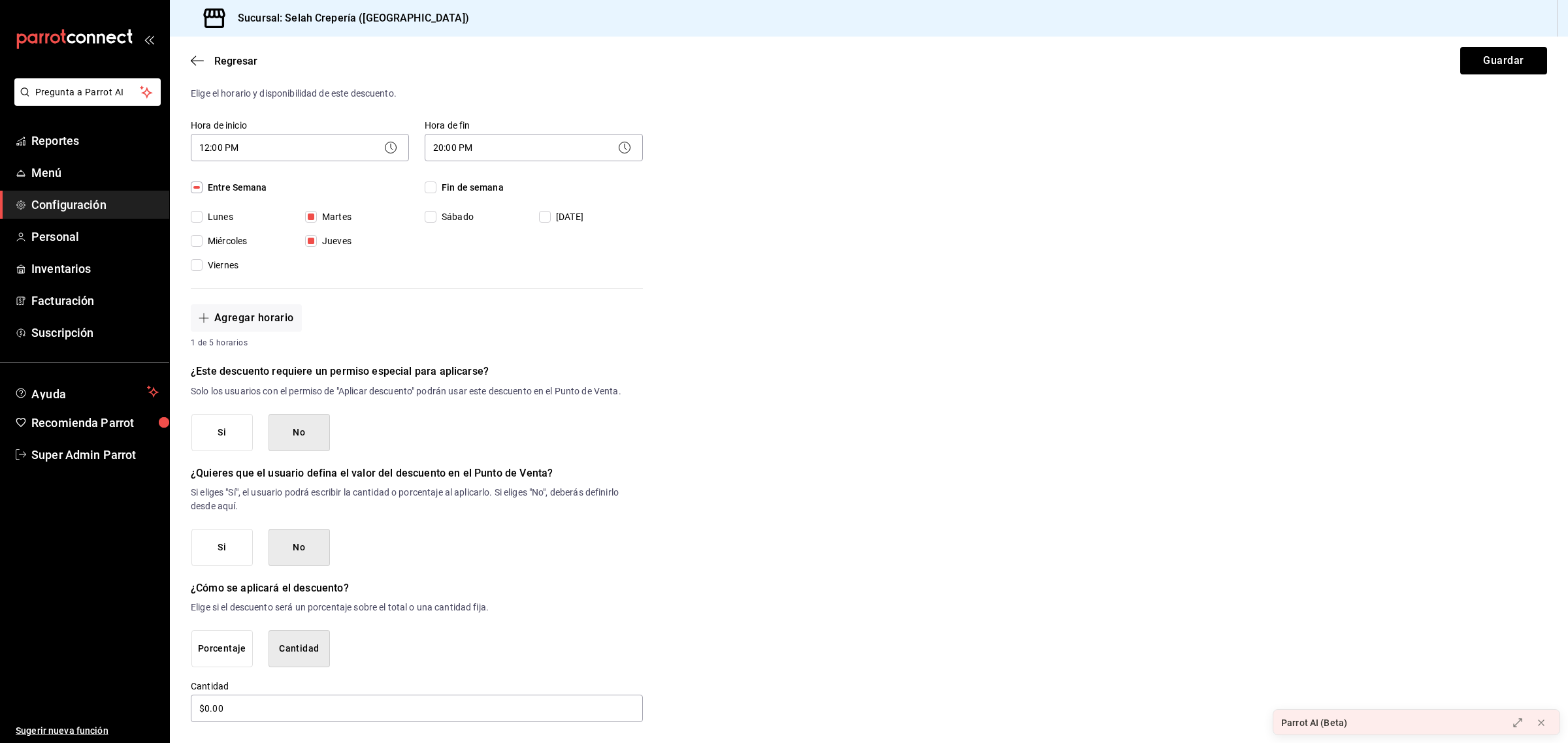
scroll to position [288, 0]
drag, startPoint x: 245, startPoint y: 702, endPoint x: 184, endPoint y: 705, distance: 61.1
click at [184, 705] on div "Nuevo descuento ¿Dónde se aplicará el descuento? Artículo en orden ORDER_ITEM ¿…" at bounding box center [869, 265] width 1398 height 914
type input "$18.00"
click at [233, 436] on button "Si" at bounding box center [222, 430] width 62 height 38
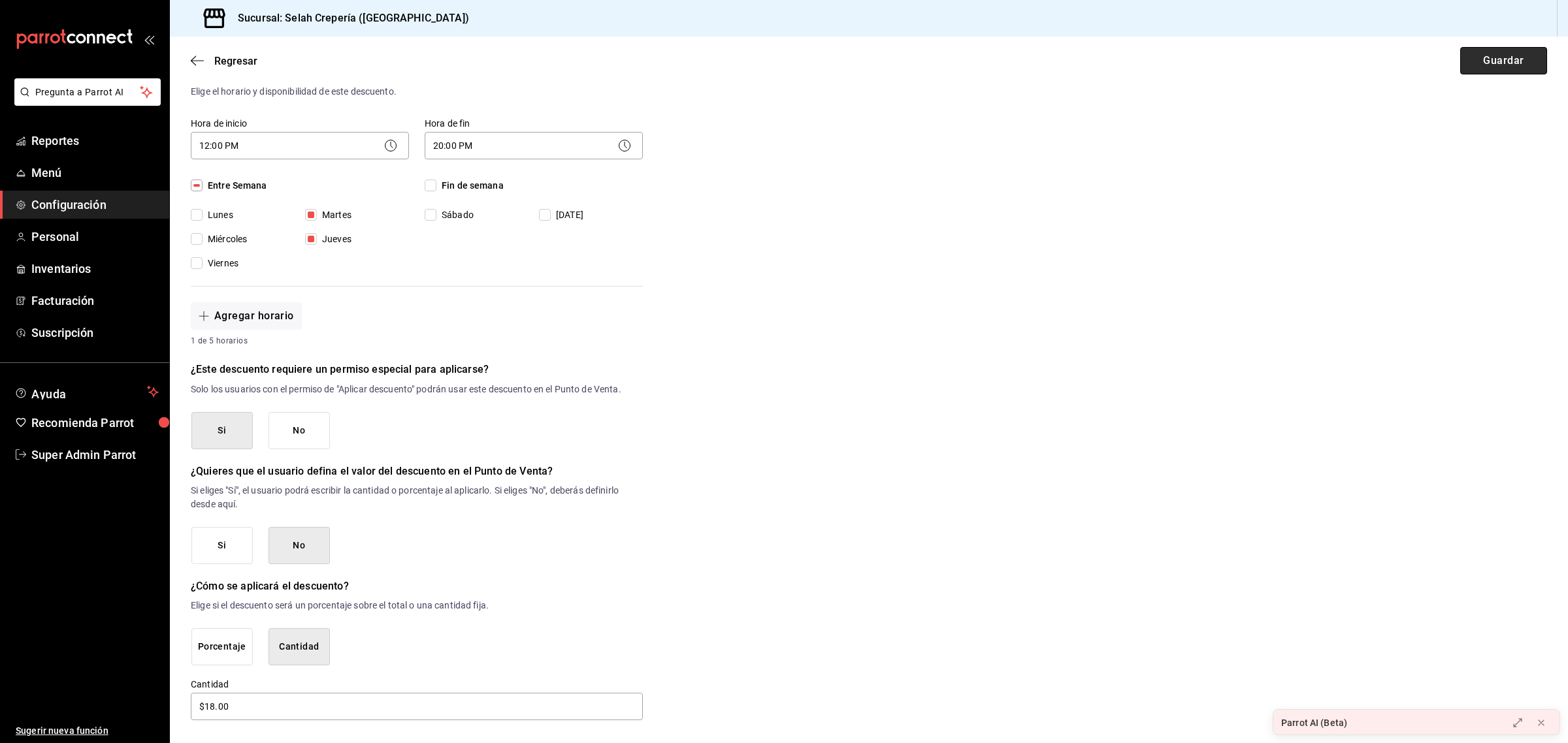
click at [1470, 57] on button "Guardar" at bounding box center [1503, 61] width 87 height 27
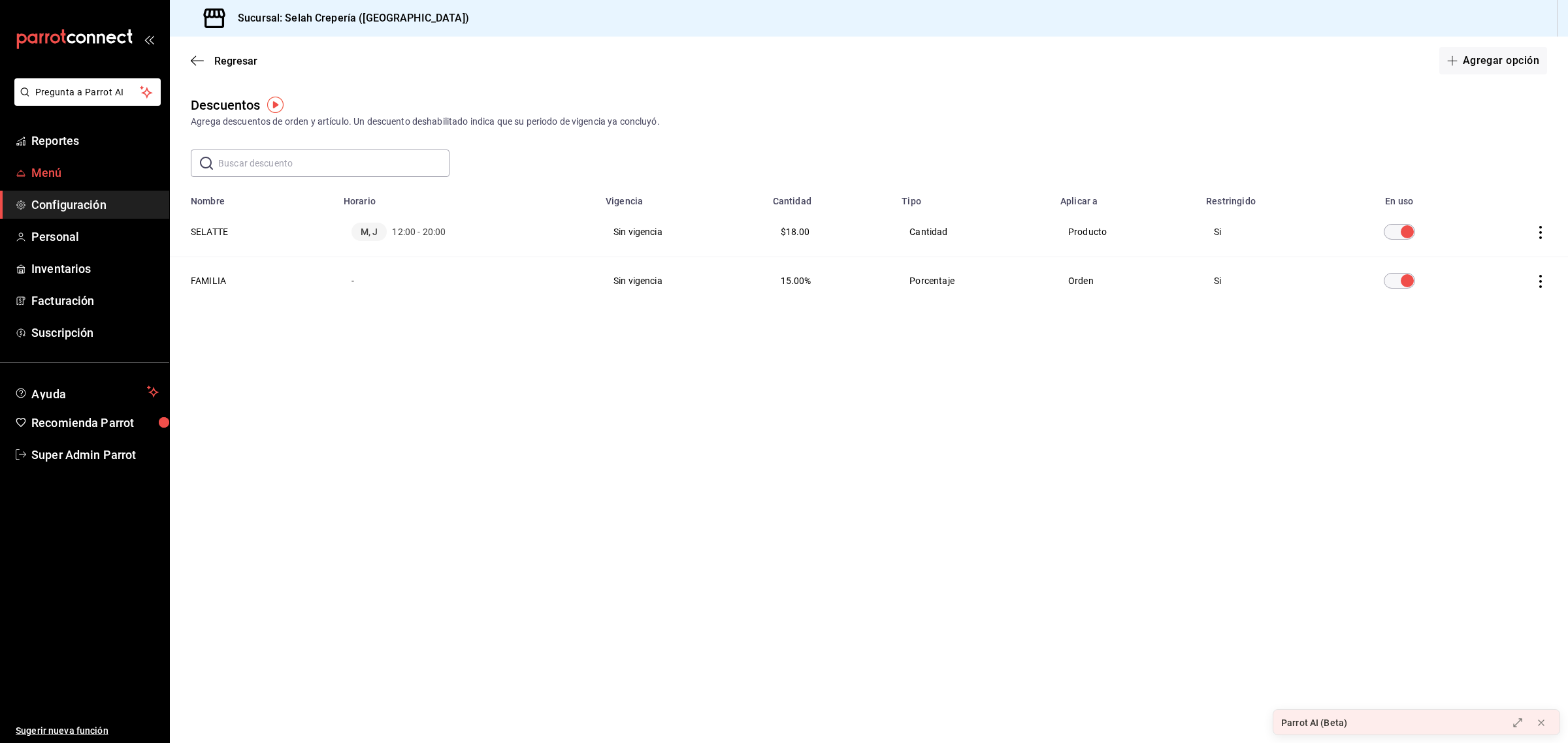
click at [66, 182] on link "Menú" at bounding box center [85, 172] width 170 height 28
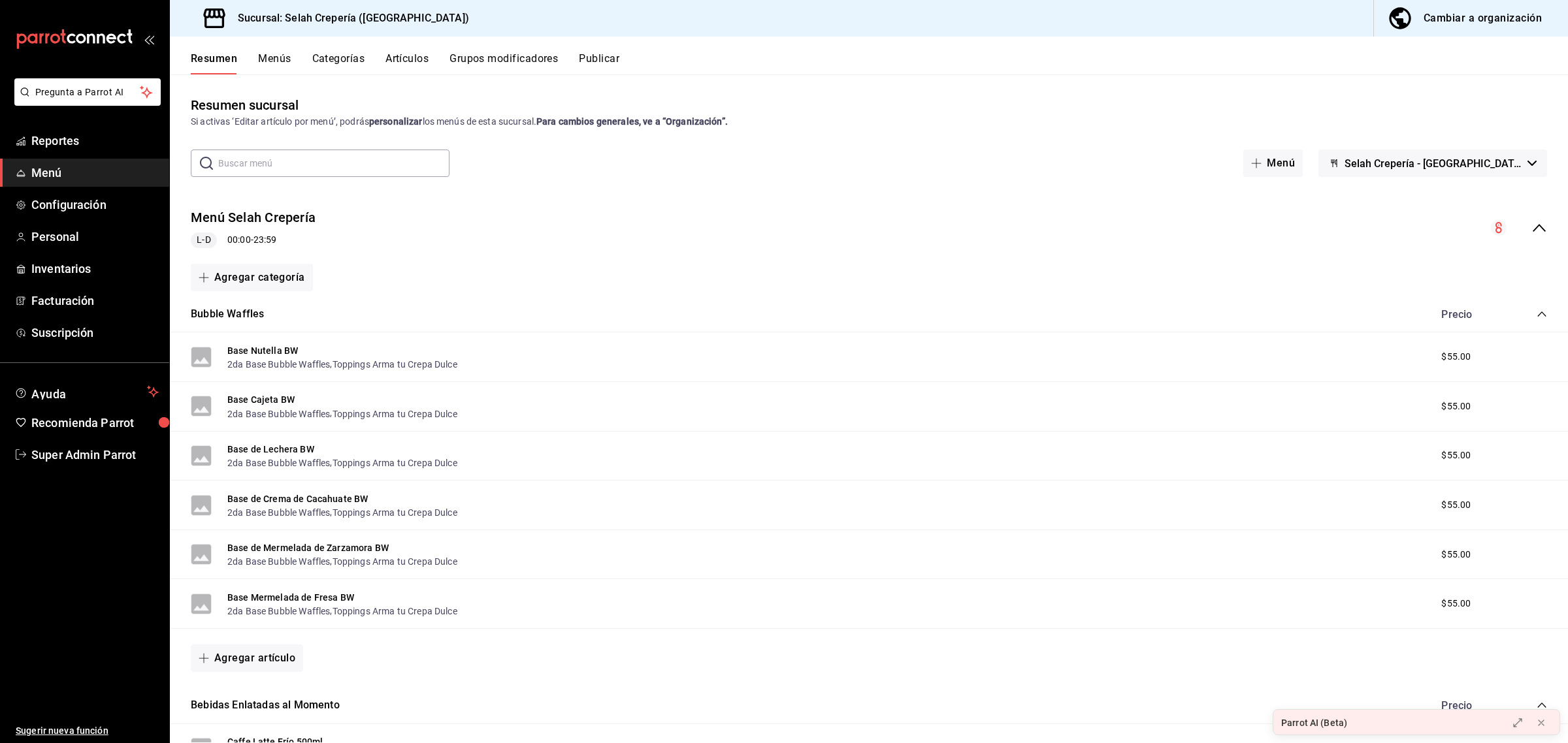
click at [423, 62] on button "Artículos" at bounding box center [407, 63] width 43 height 22
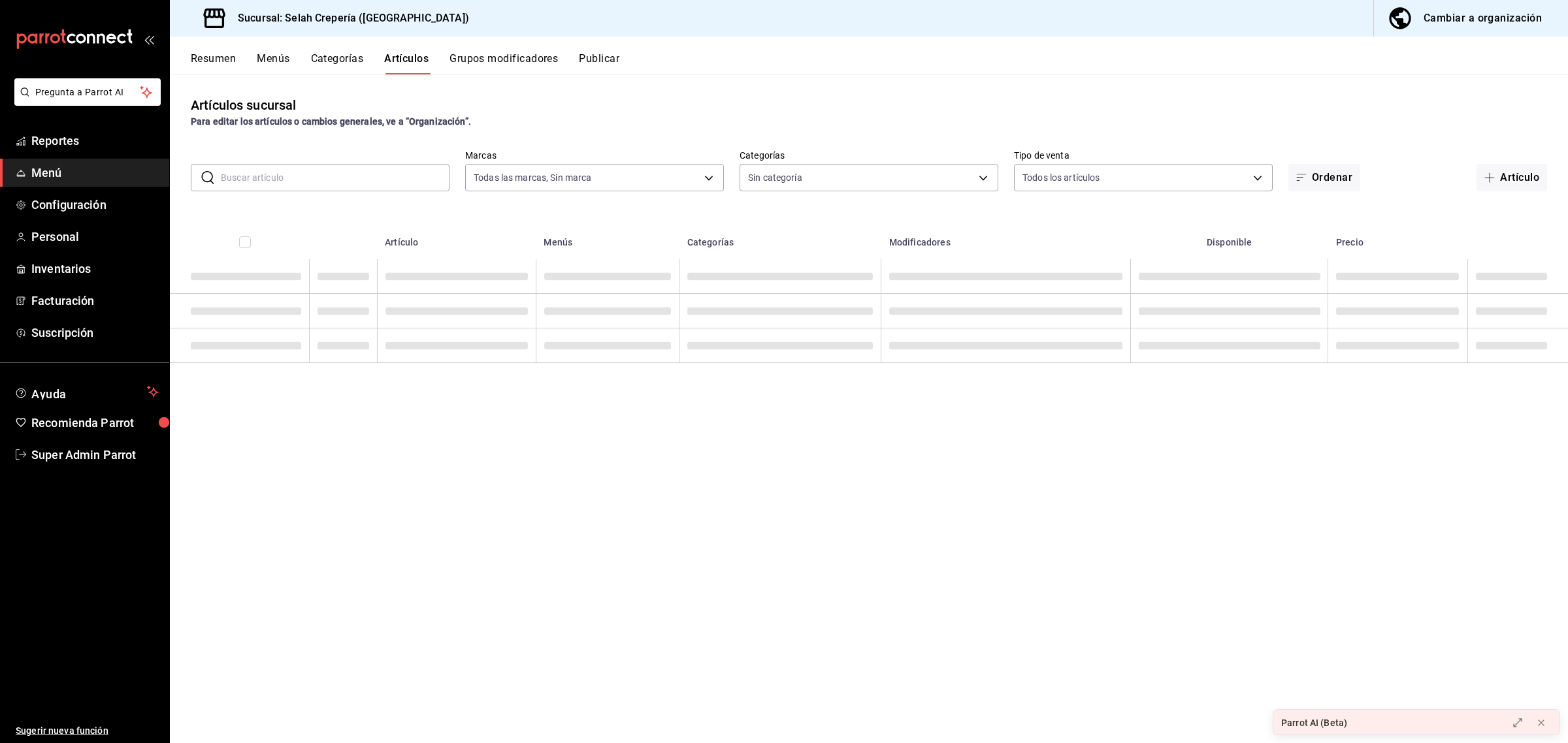
type input "f76ea378-03e0-487c-8c0d-a2762fee1a14"
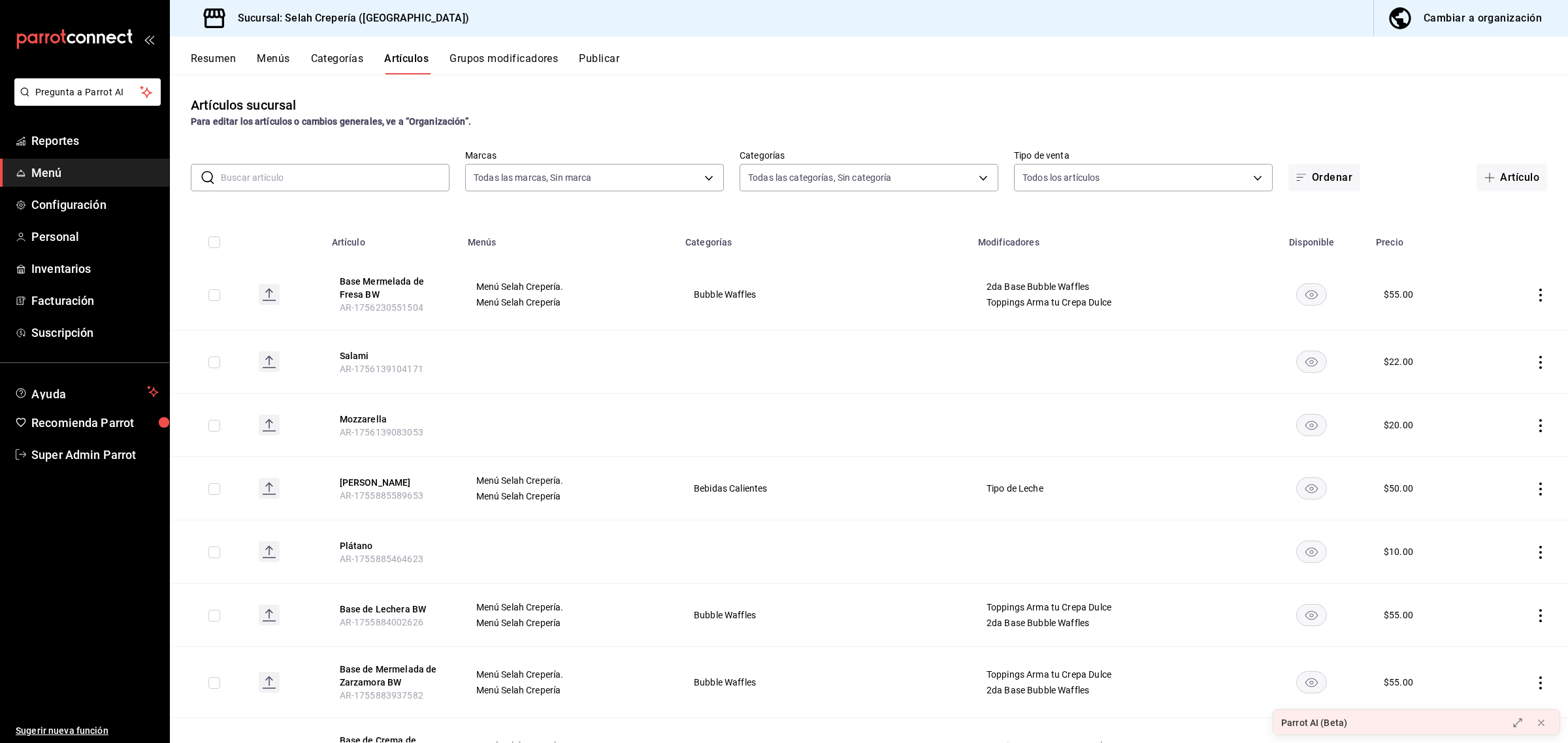
type input "eb3c7c48-451e-4efd-9e75-6588f418b94f,253b5894-7e21-47bf-b169-80b763041b3c,bb6ae…"
click at [337, 173] on input "text" at bounding box center [335, 178] width 229 height 26
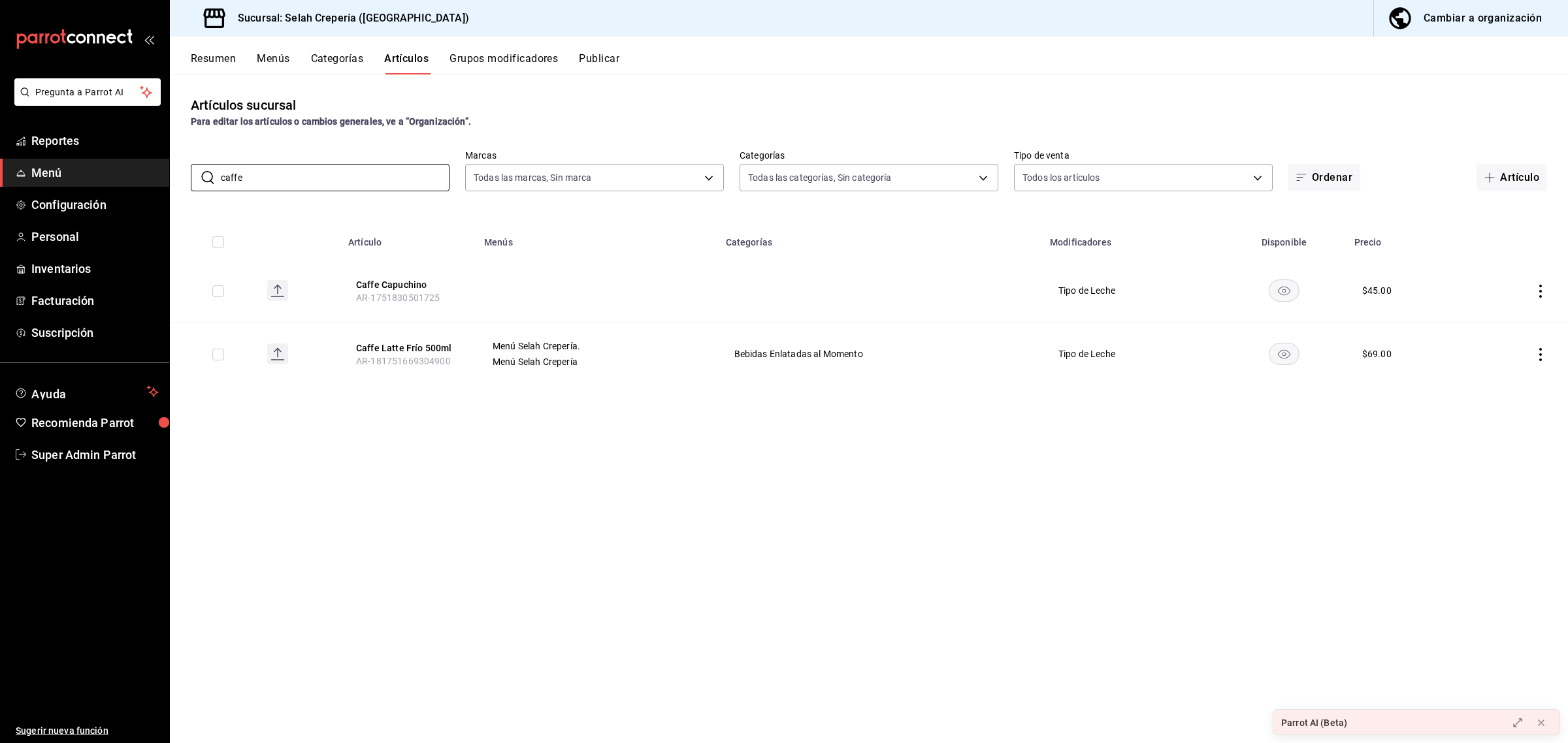
type input "caffe"
click at [1539, 356] on icon "actions" at bounding box center [1540, 354] width 13 height 13
click at [1503, 389] on span "Editar" at bounding box center [1501, 385] width 34 height 14
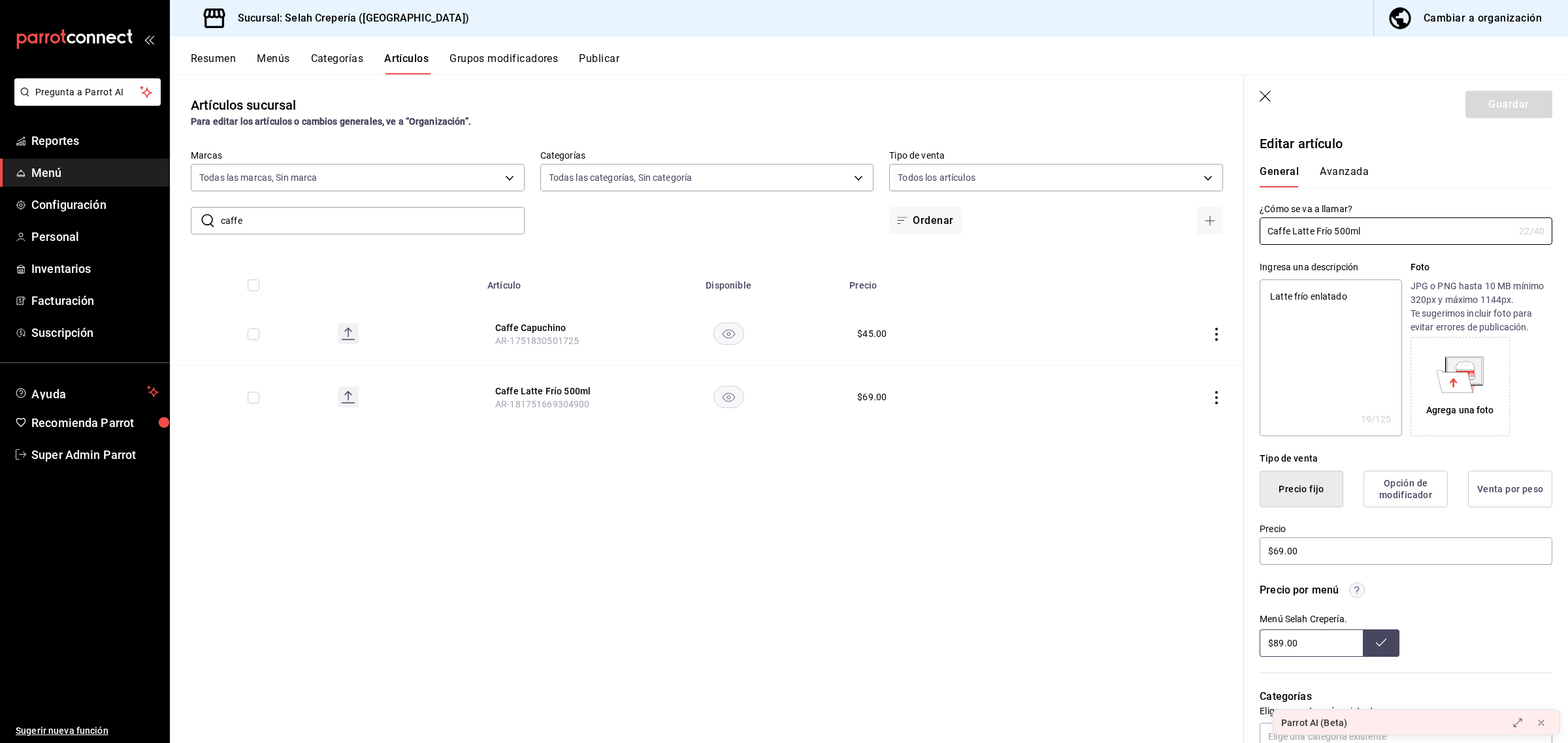
click at [1343, 169] on button "Avanzada" at bounding box center [1344, 177] width 49 height 22
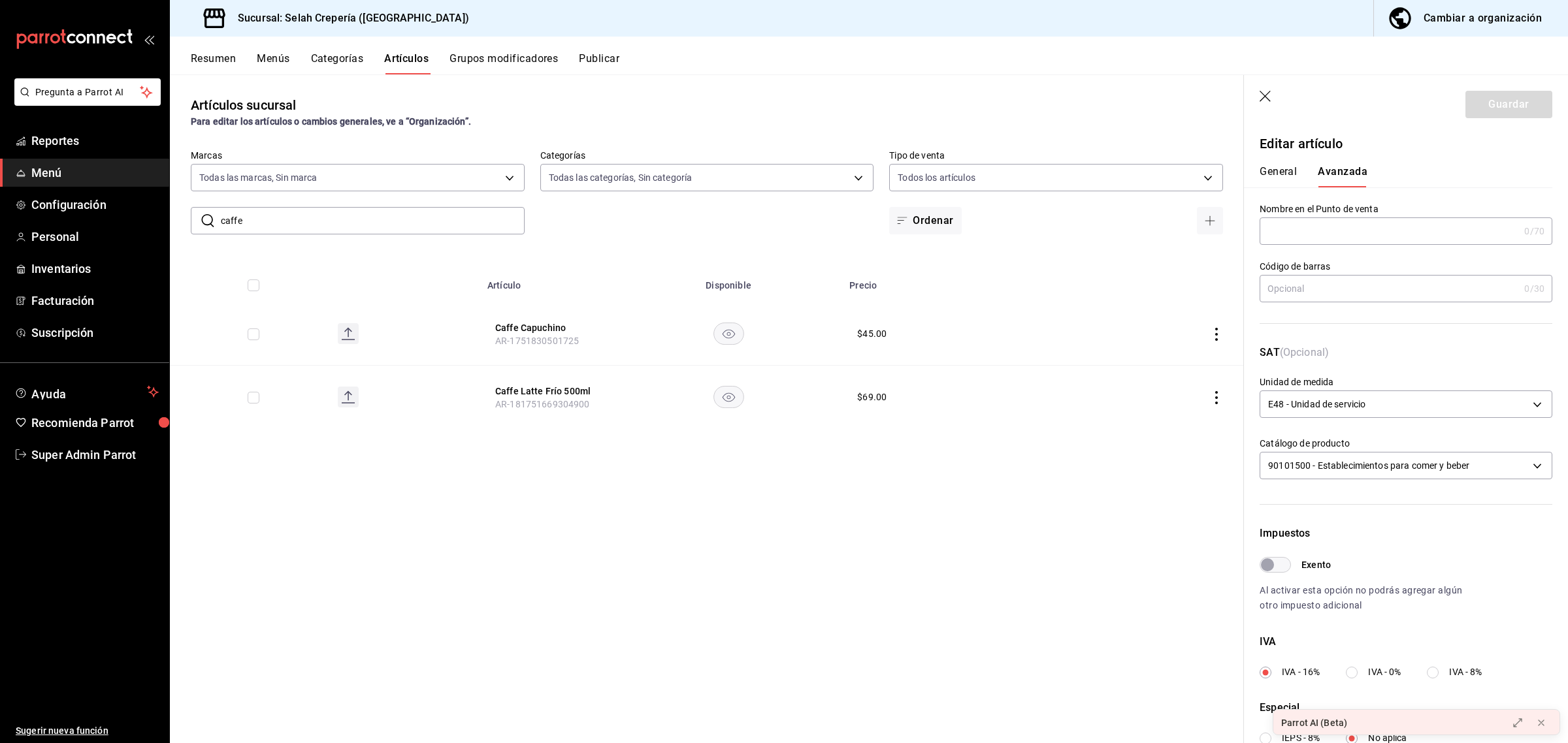
click at [1262, 98] on icon "button" at bounding box center [1265, 97] width 11 height 11
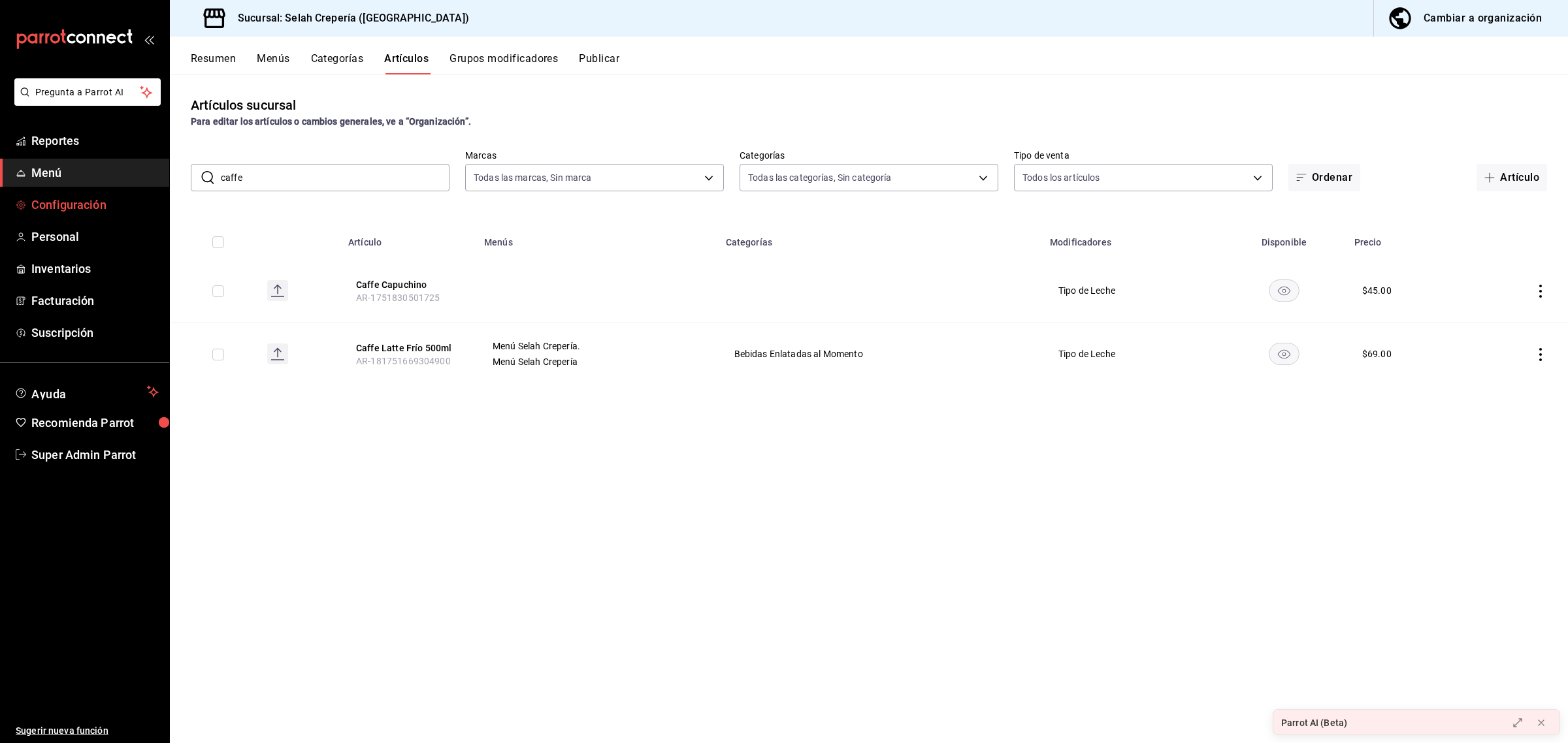
click at [92, 209] on span "Configuración" at bounding box center [94, 205] width 127 height 18
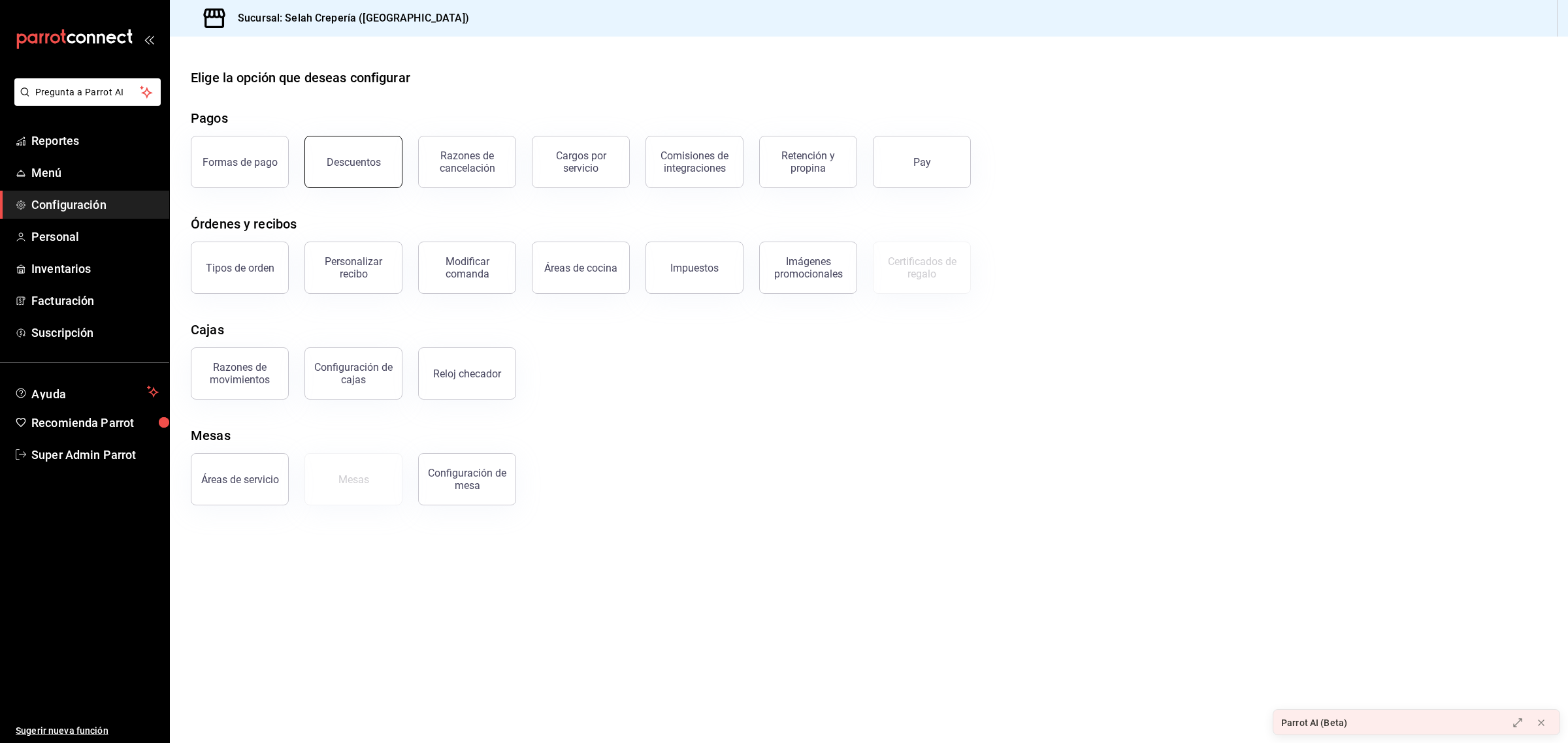
click at [383, 174] on button "Descuentos" at bounding box center [354, 162] width 98 height 52
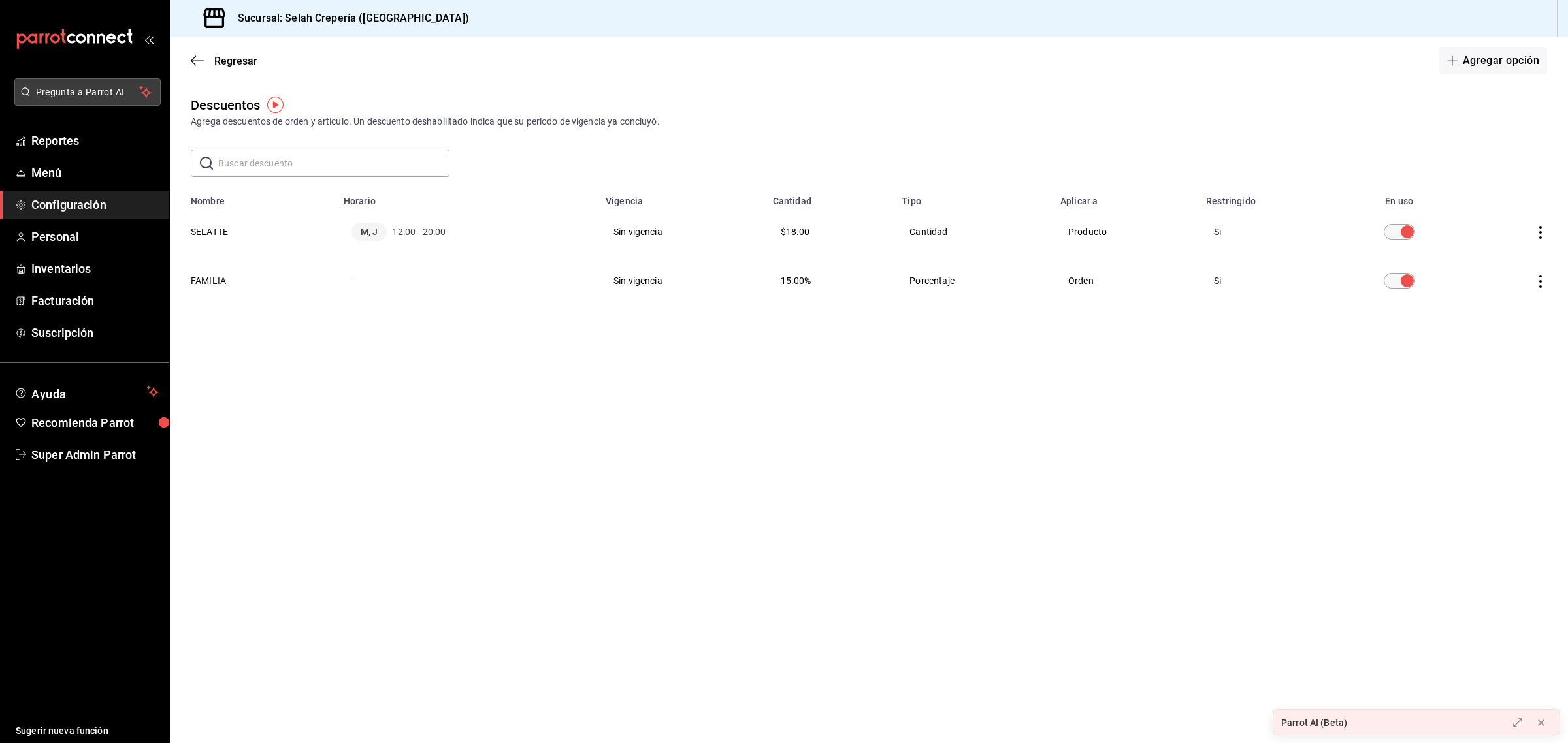
click at [58, 86] on span "Pregunta a Parrot AI" at bounding box center [88, 92] width 104 height 14
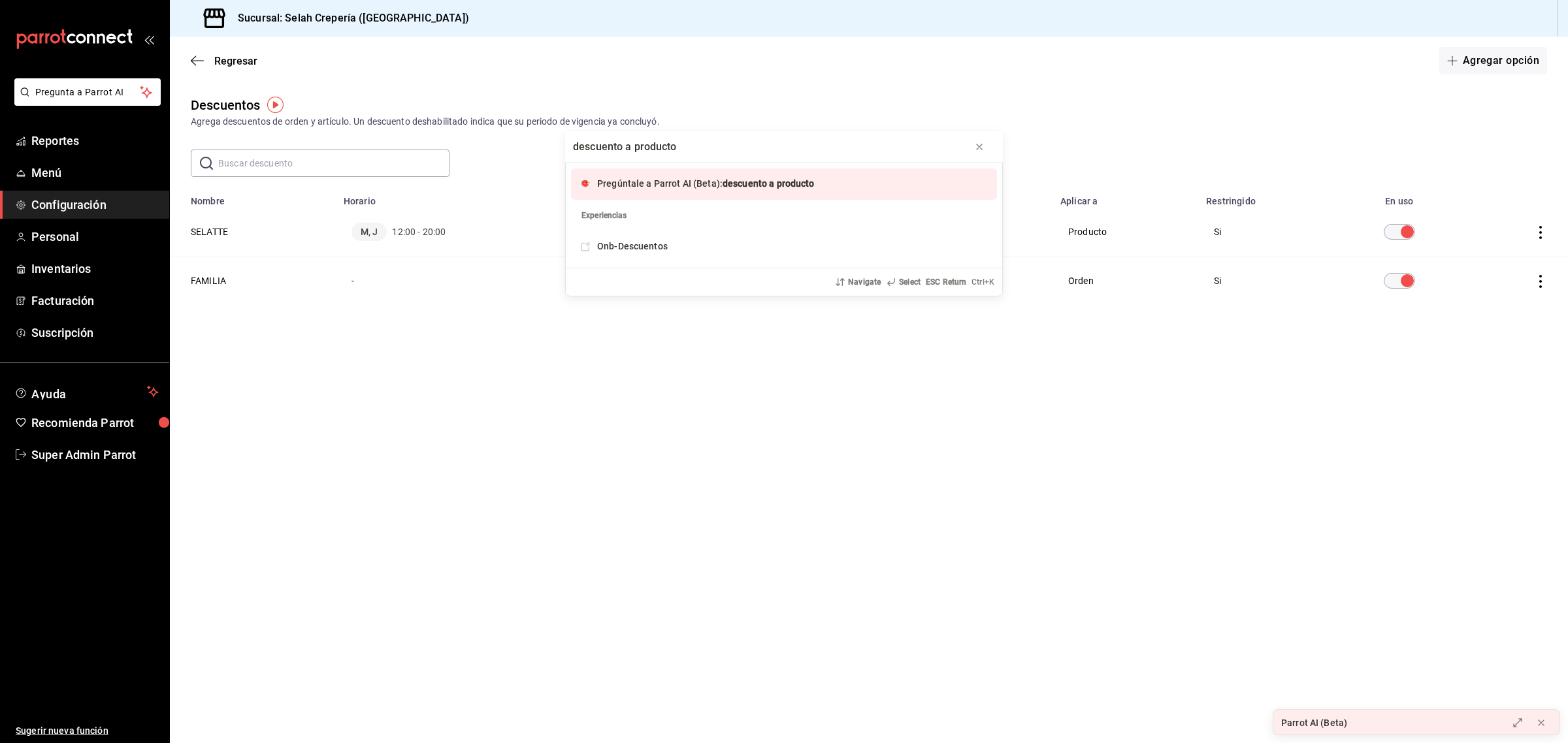
type input "descuento a producto"
click at [680, 185] on span "Pregúntale a Parrot AI (Beta):" at bounding box center [659, 183] width 126 height 10
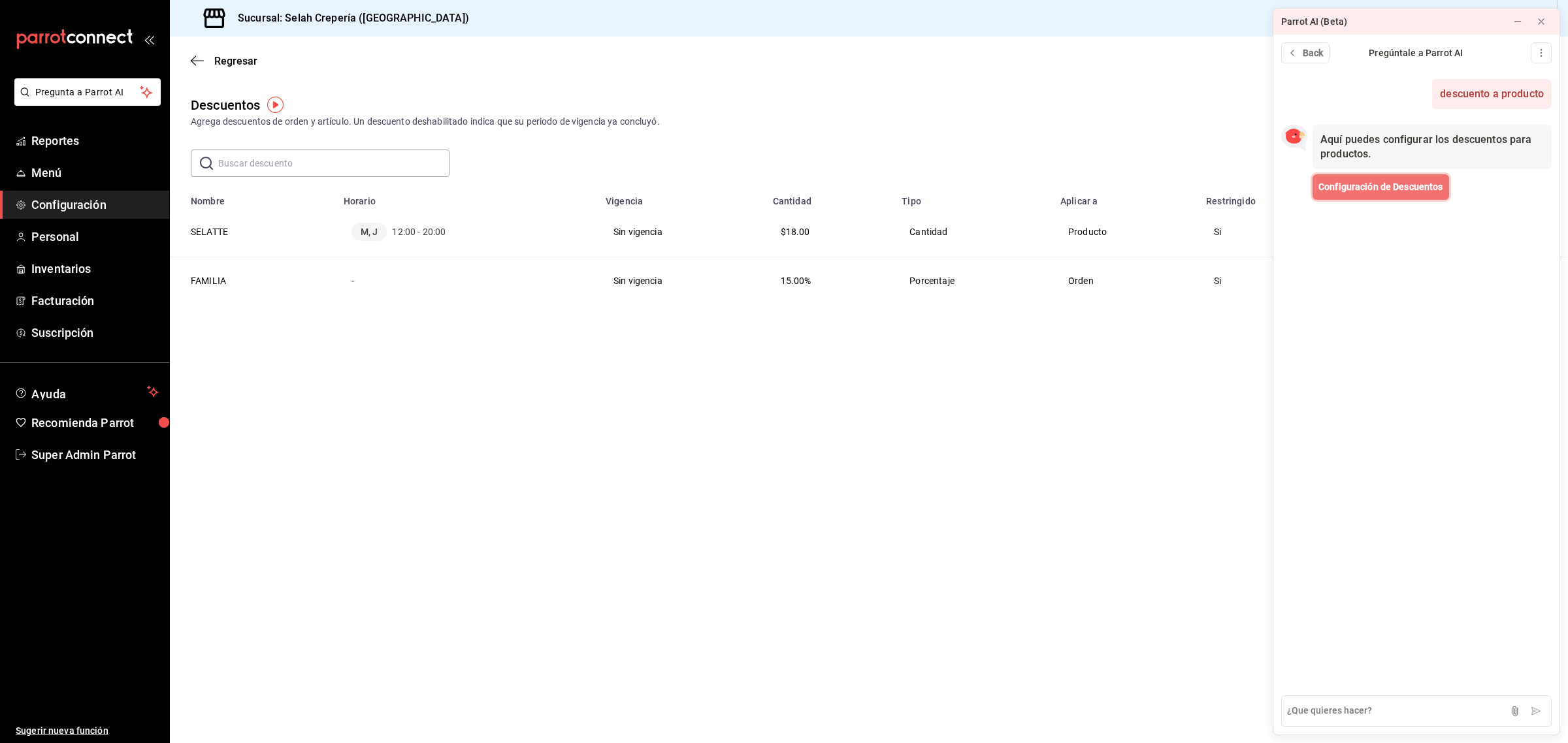
click at [1367, 193] on span "Configuración de Descuentos" at bounding box center [1381, 186] width 125 height 14
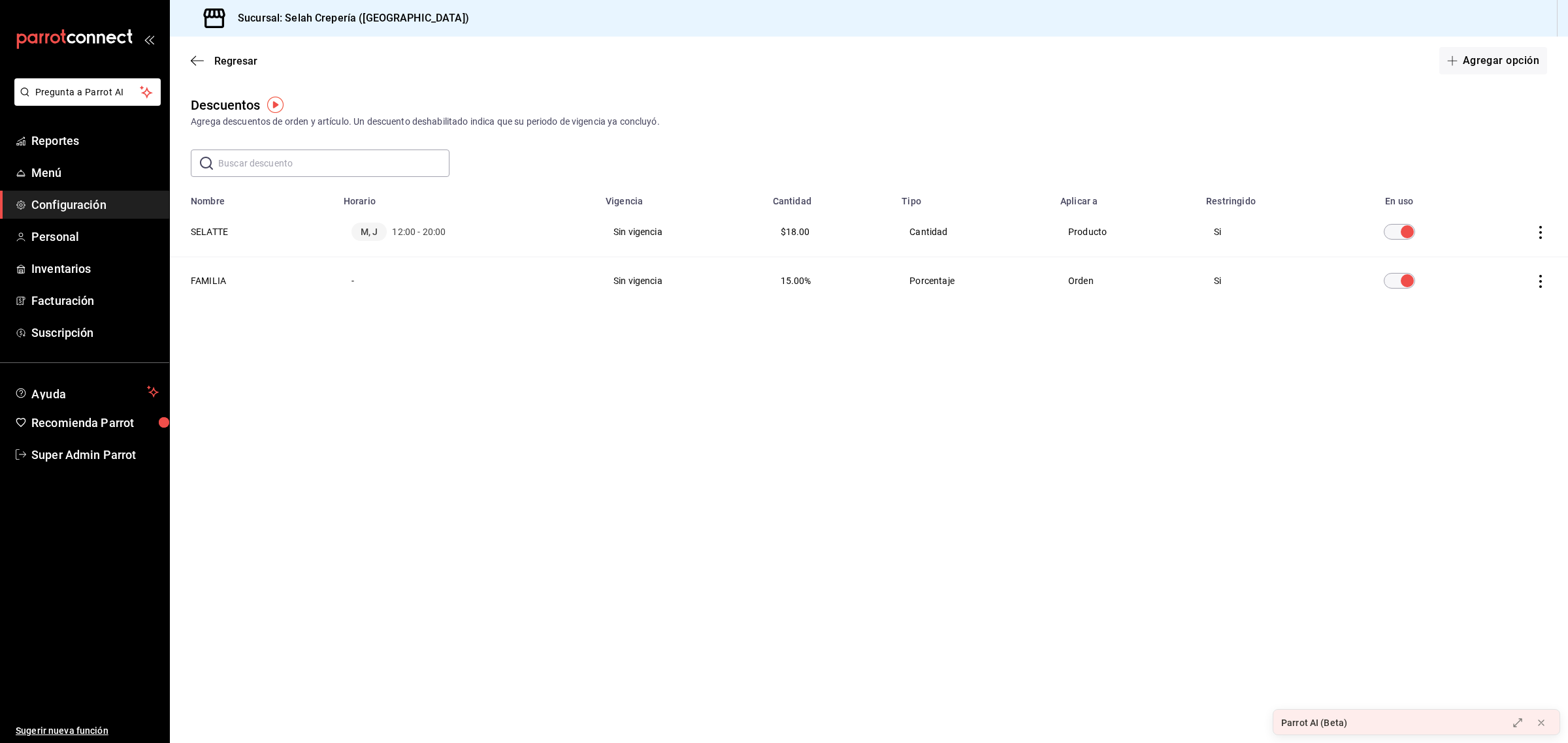
click at [1088, 241] on td "Producto" at bounding box center [1126, 232] width 146 height 50
click at [923, 239] on td "Cantidad" at bounding box center [973, 232] width 158 height 50
click at [688, 465] on main "Regresar Agregar opción Descuentos Agrega descuentos de orden y artículo. Un de…" at bounding box center [869, 390] width 1398 height 707
click at [915, 220] on td "Cantidad" at bounding box center [973, 232] width 158 height 50
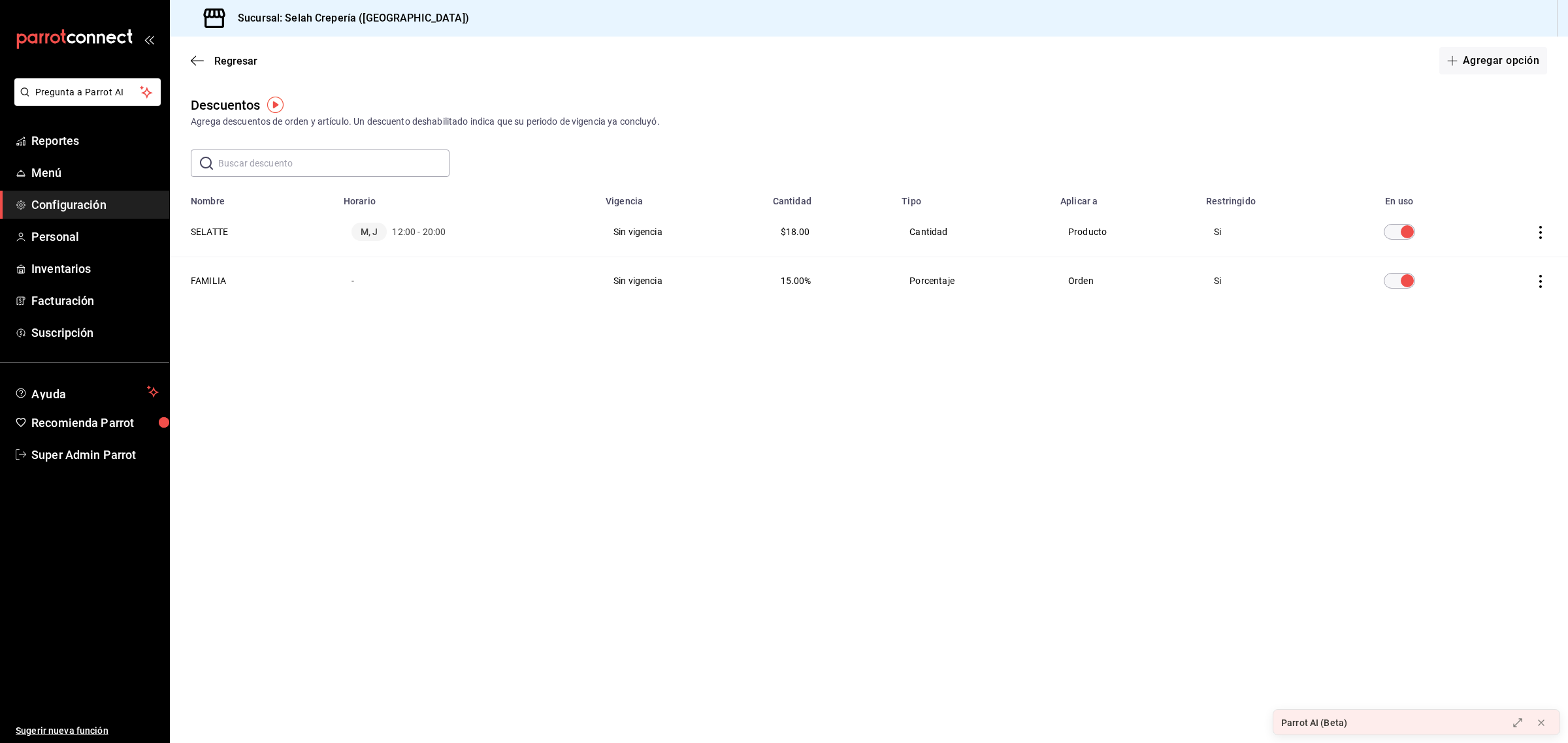
click at [281, 109] on img "button" at bounding box center [275, 105] width 16 height 16
click at [282, 160] on span "Ir a video" at bounding box center [274, 159] width 38 height 14
click at [116, 87] on span "Pregunta a Parrot AI" at bounding box center [88, 92] width 104 height 14
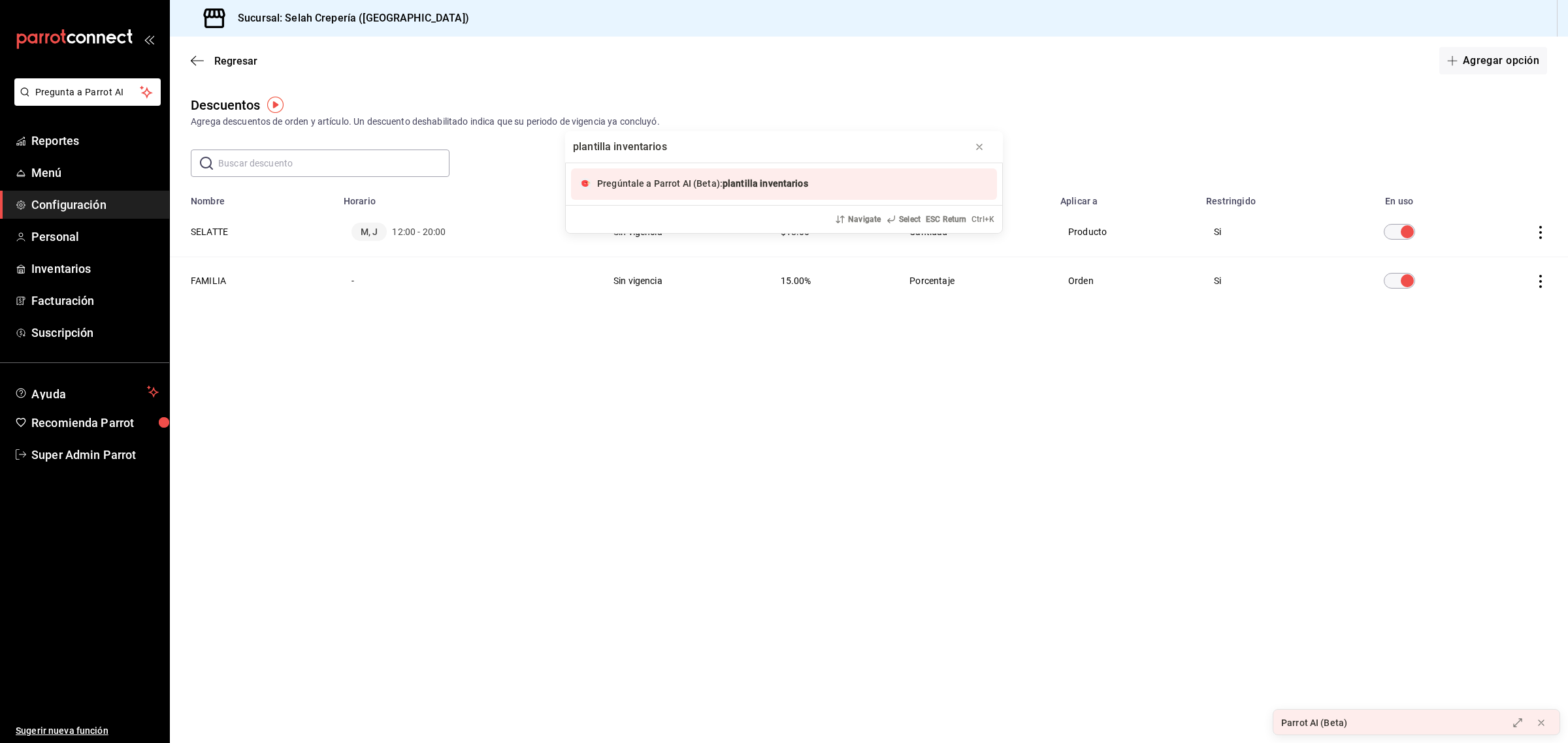
type input "plantilla inventarios"
click at [730, 189] on span "plantilla inventarios" at bounding box center [765, 183] width 86 height 10
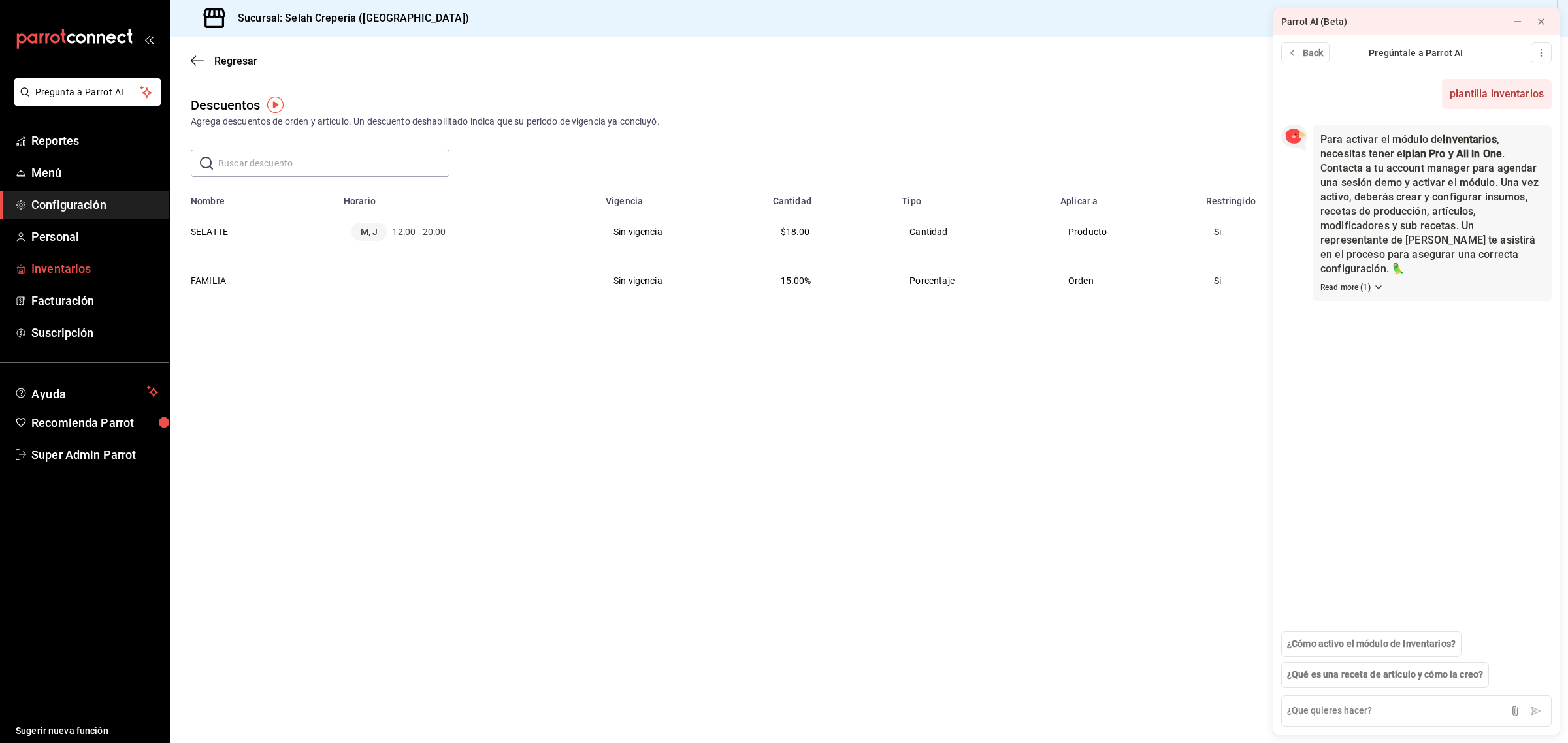
click at [54, 271] on span "Inventarios" at bounding box center [94, 269] width 127 height 18
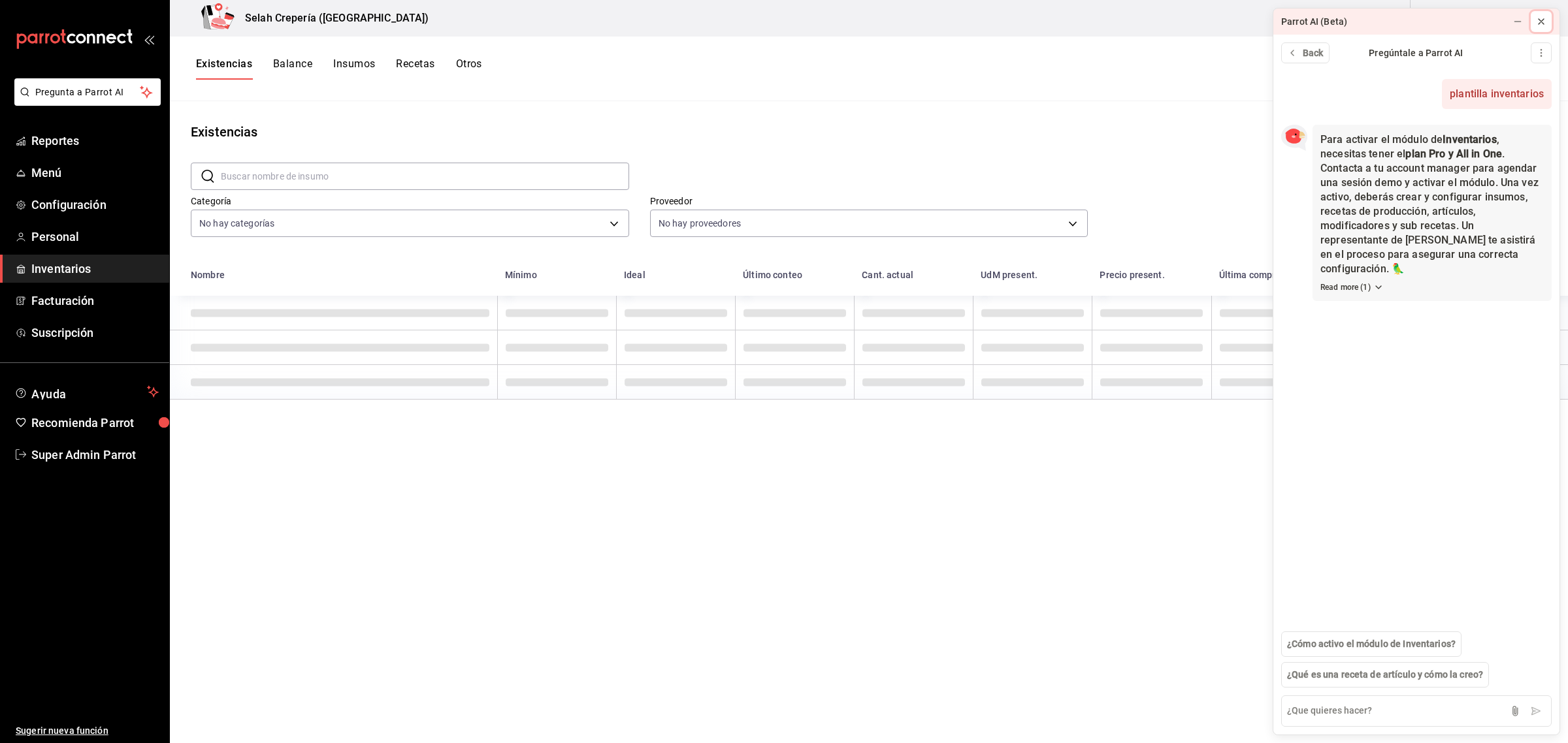
click at [1542, 24] on icon at bounding box center [1541, 21] width 10 height 10
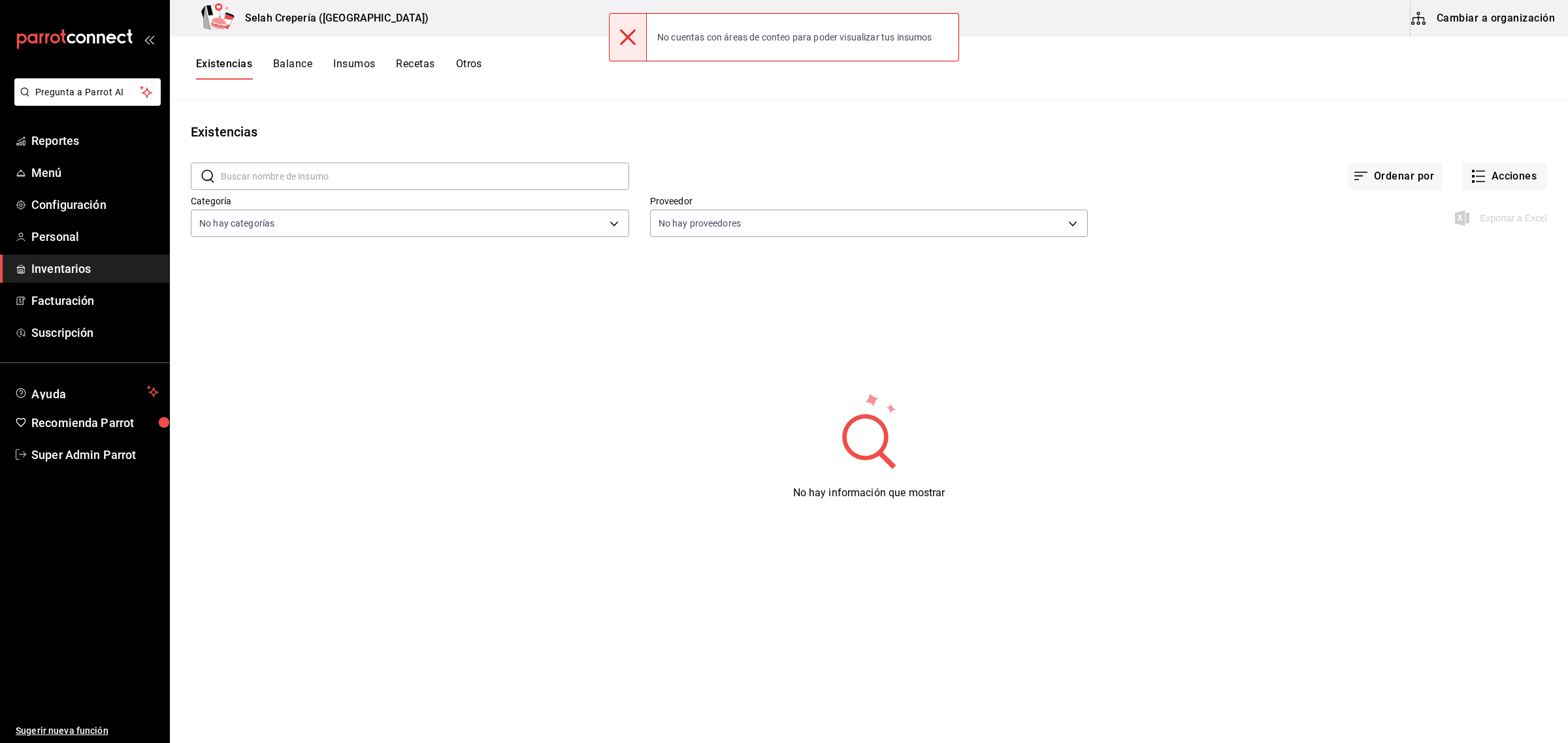
click at [1446, 15] on button "Cambiar a organización" at bounding box center [1484, 18] width 147 height 37
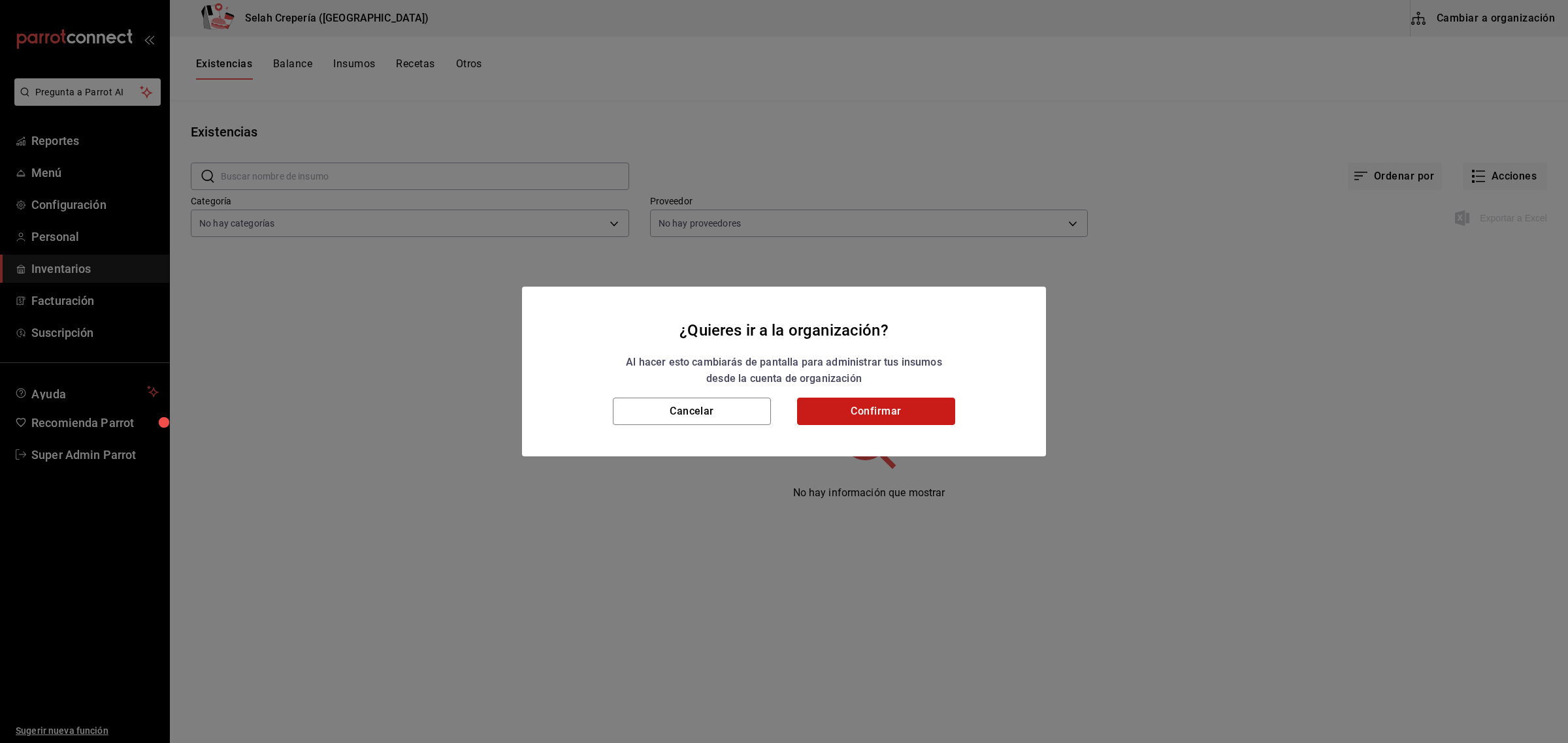
click at [884, 405] on button "Confirmar" at bounding box center [876, 411] width 158 height 27
